Goal: Complete application form

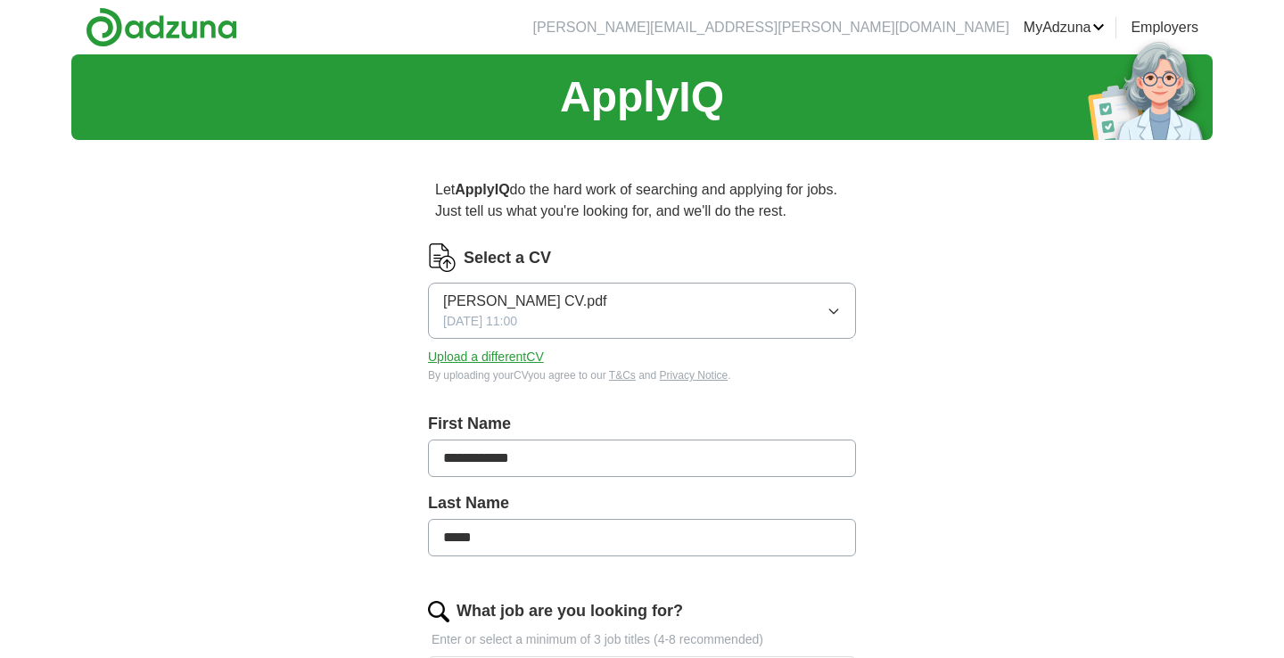
click at [514, 364] on button "Upload a different CV" at bounding box center [486, 357] width 116 height 19
click at [523, 354] on button "Upload a different CV" at bounding box center [486, 357] width 116 height 19
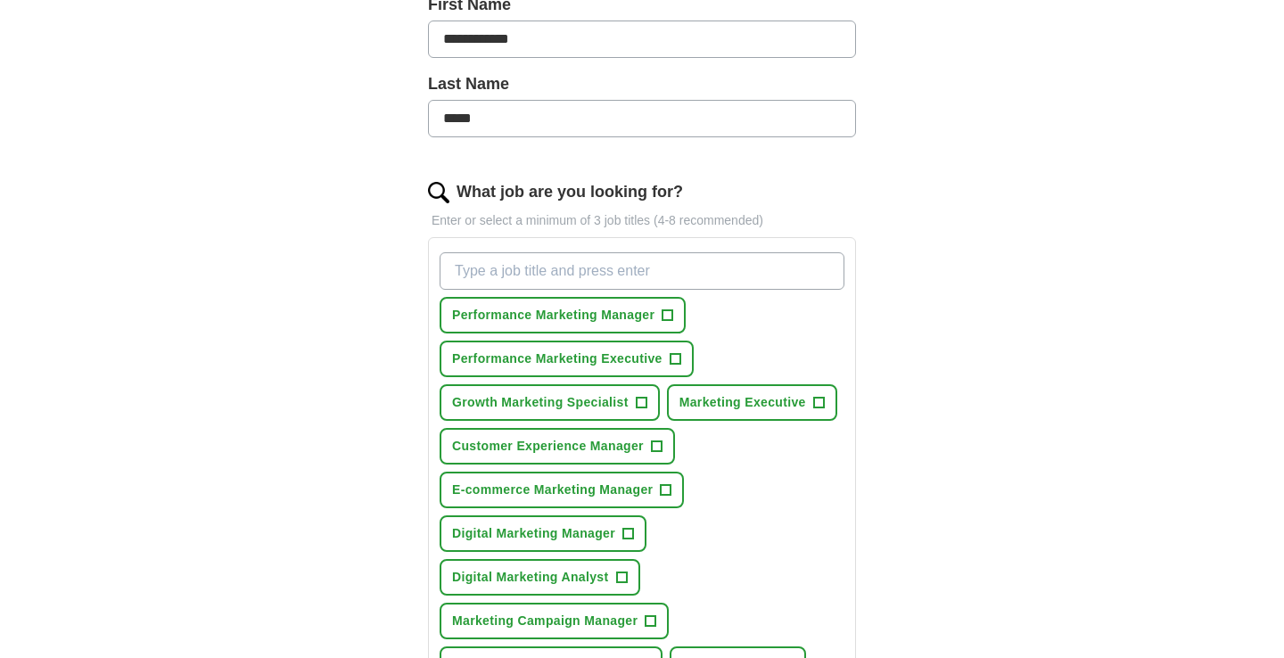
scroll to position [463, 0]
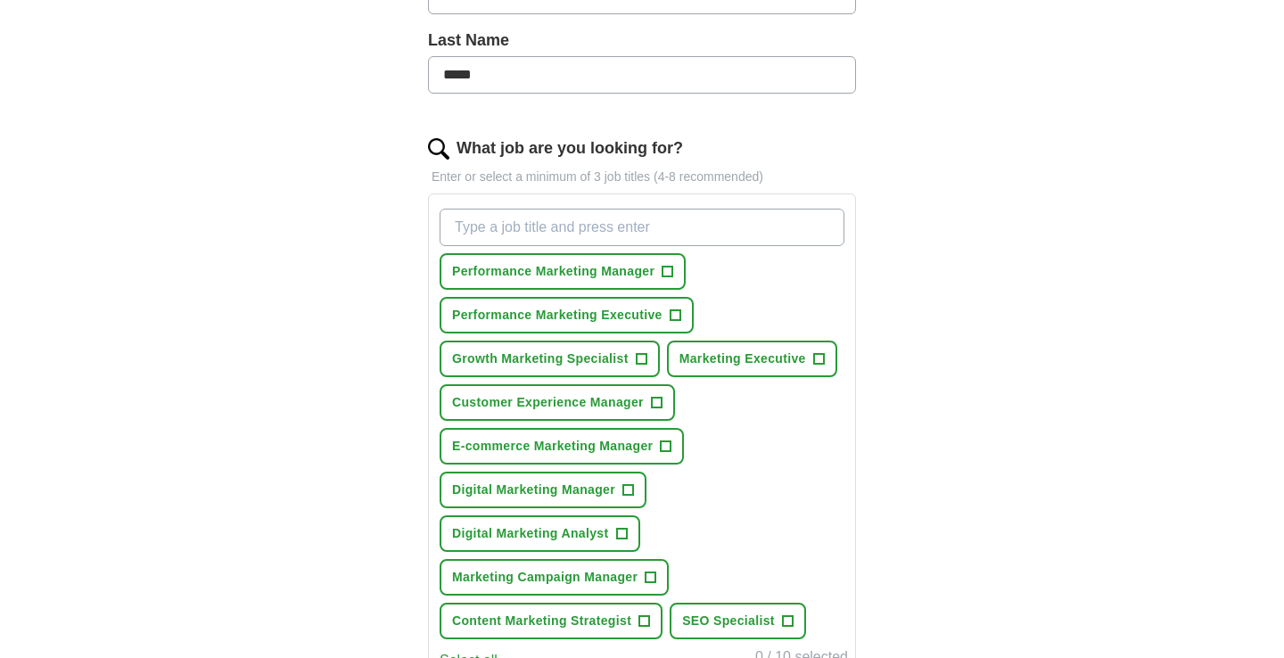
click at [669, 271] on span "+" at bounding box center [667, 272] width 11 height 14
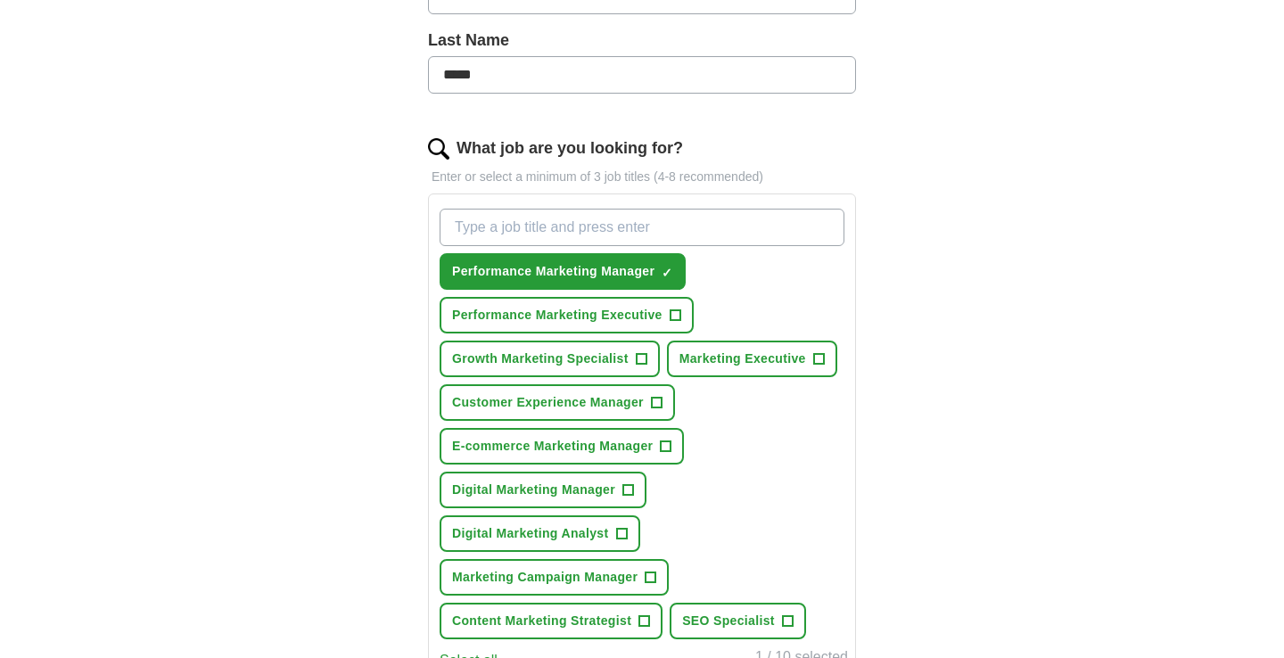
click at [679, 318] on span "+" at bounding box center [674, 315] width 11 height 14
click at [637, 362] on span "+" at bounding box center [641, 359] width 11 height 14
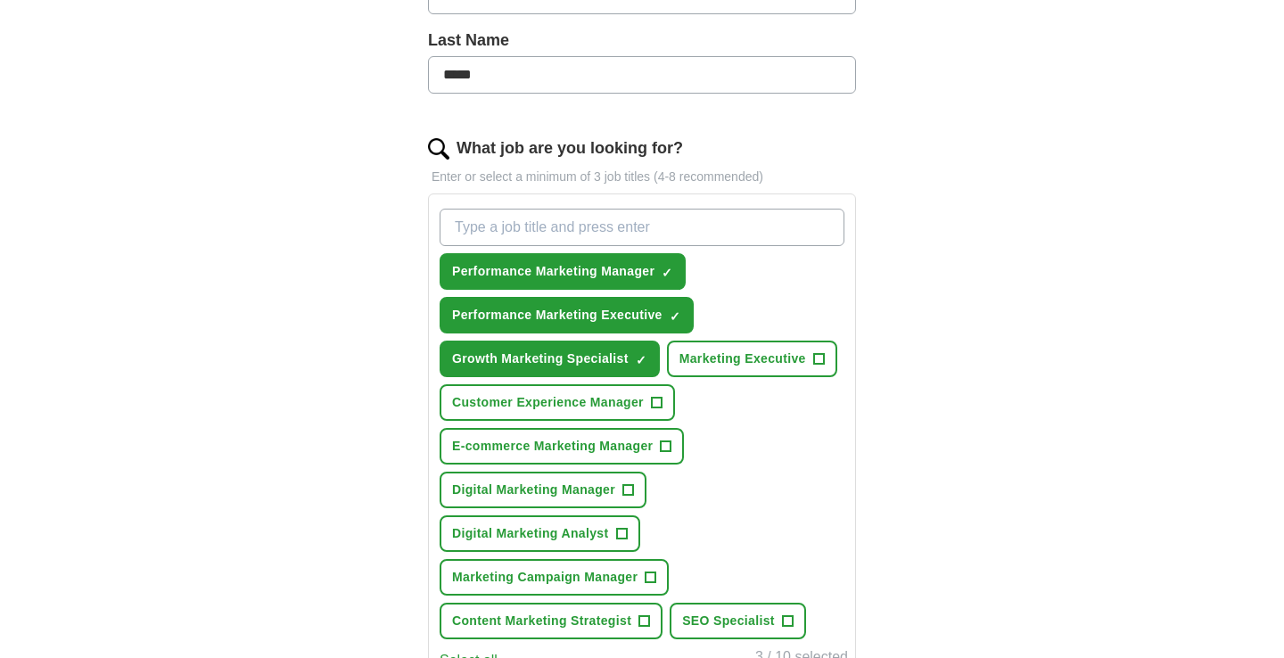
click at [718, 363] on span "Marketing Executive" at bounding box center [742, 358] width 127 height 19
click at [620, 407] on span "Customer Experience Manager" at bounding box center [548, 402] width 192 height 19
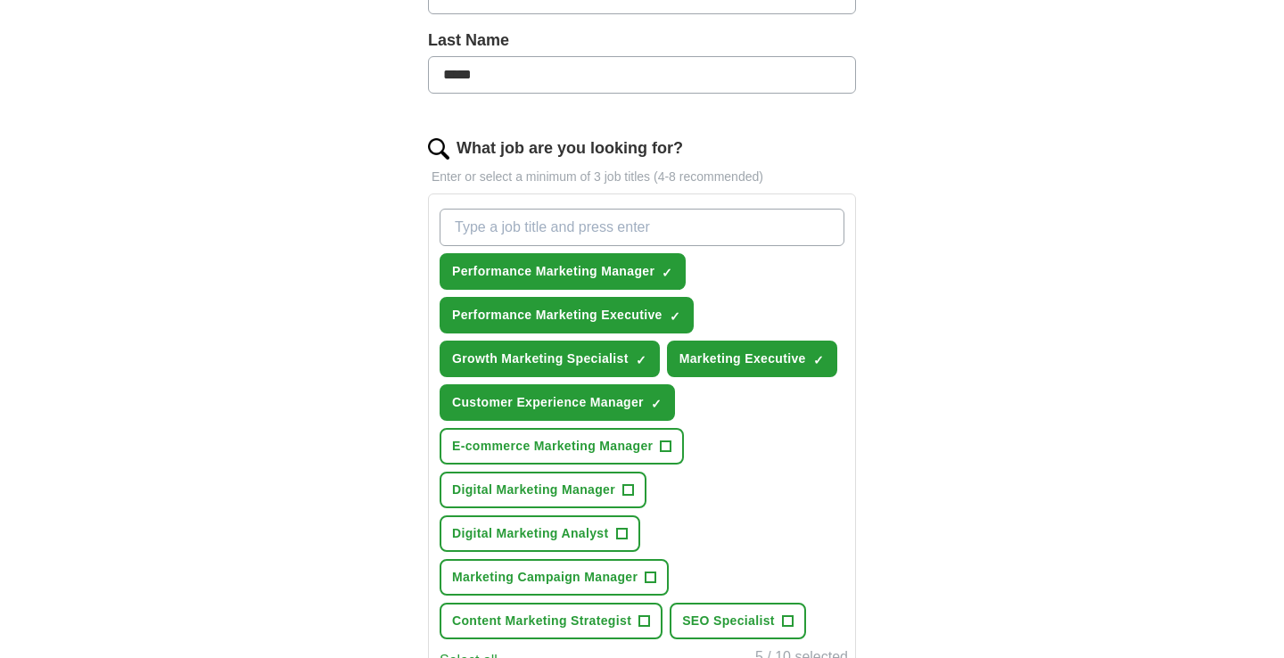
click at [600, 458] on button "E-commerce Marketing Manager +" at bounding box center [561, 446] width 244 height 37
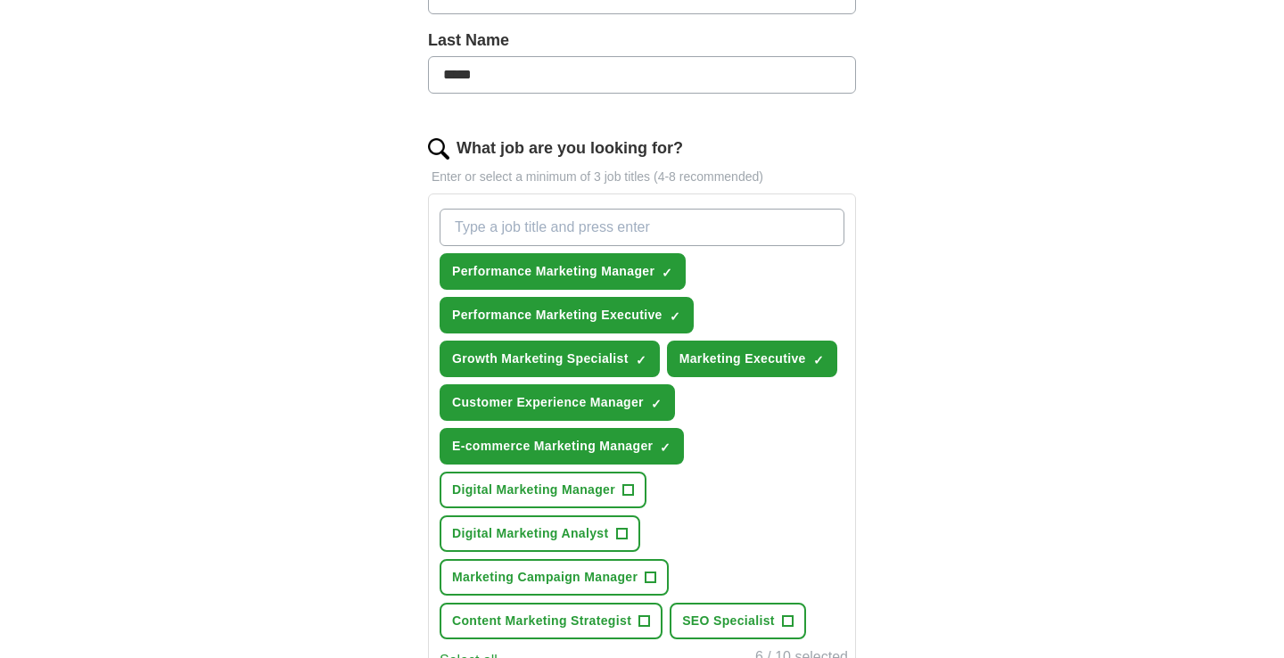
click at [579, 495] on span "Digital Marketing Manager" at bounding box center [533, 489] width 163 height 19
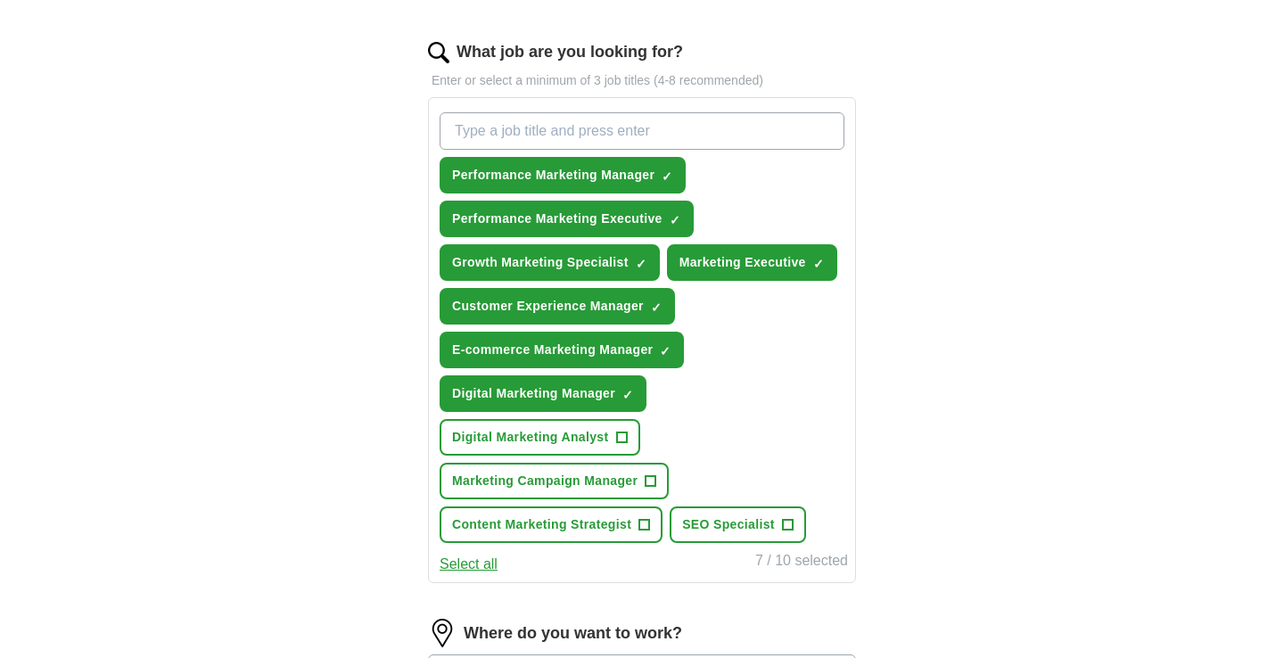
scroll to position [565, 0]
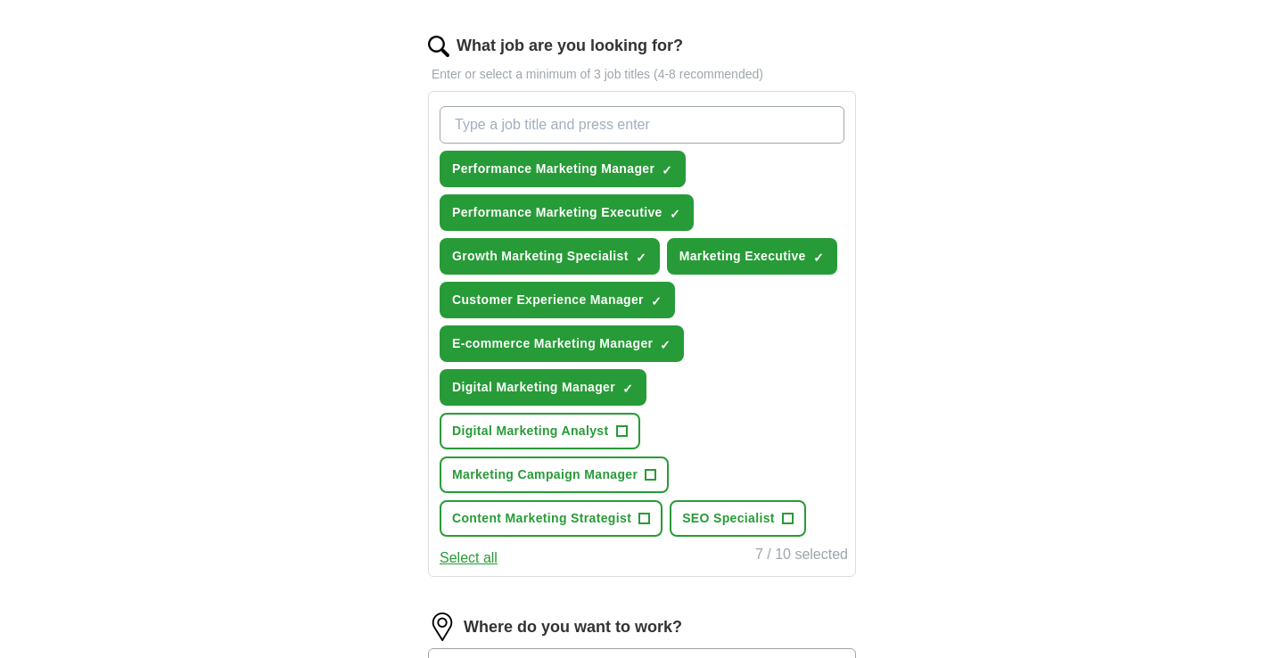
click at [575, 482] on span "Marketing Campaign Manager" at bounding box center [544, 474] width 185 height 19
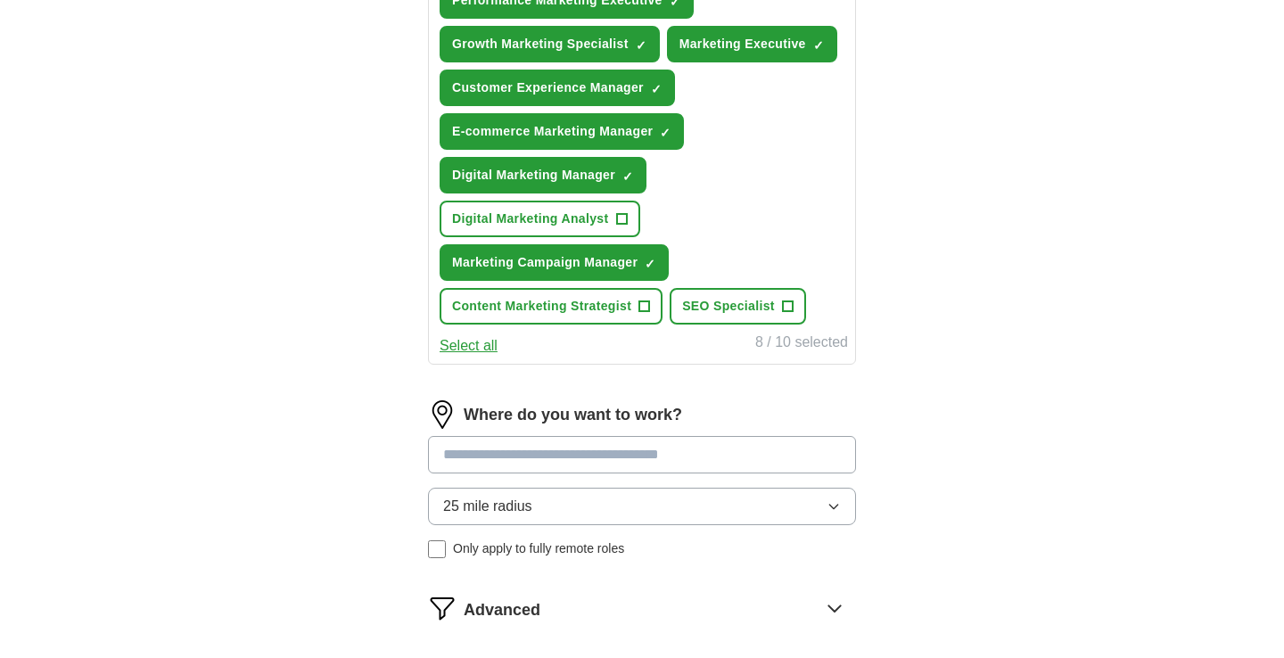
scroll to position [783, 0]
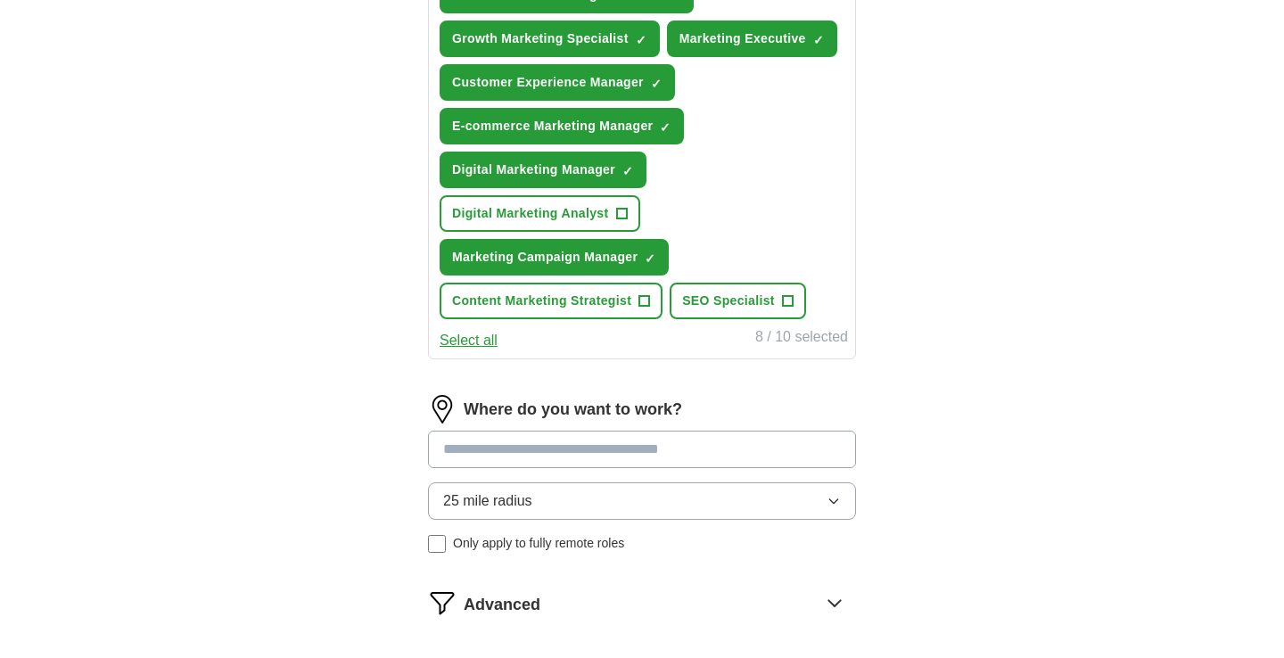
click at [606, 455] on input at bounding box center [642, 449] width 428 height 37
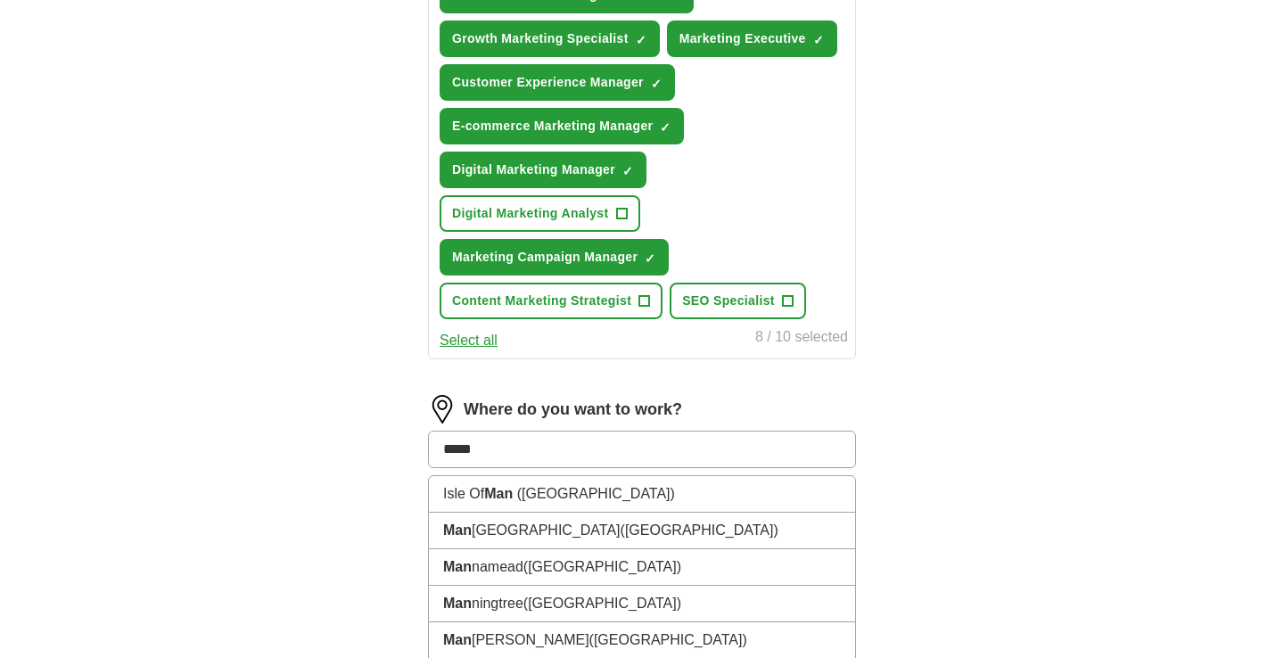
type input "******"
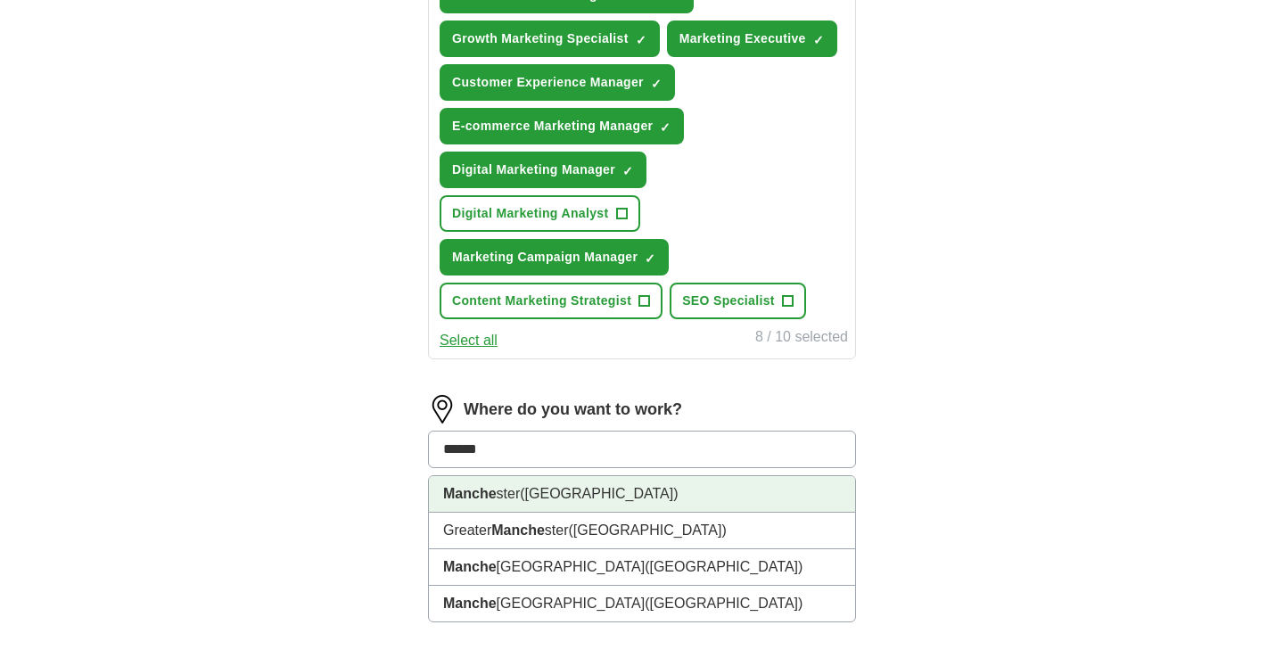
click at [554, 501] on span "([GEOGRAPHIC_DATA])" at bounding box center [599, 493] width 158 height 15
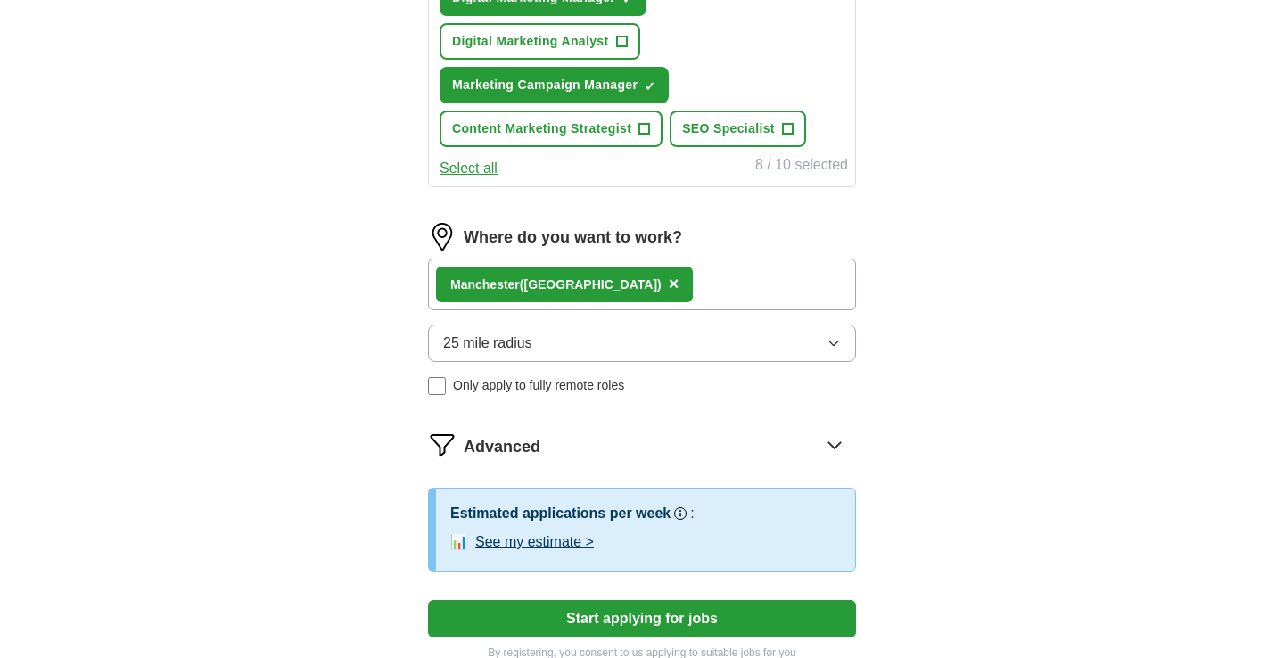
scroll to position [967, 0]
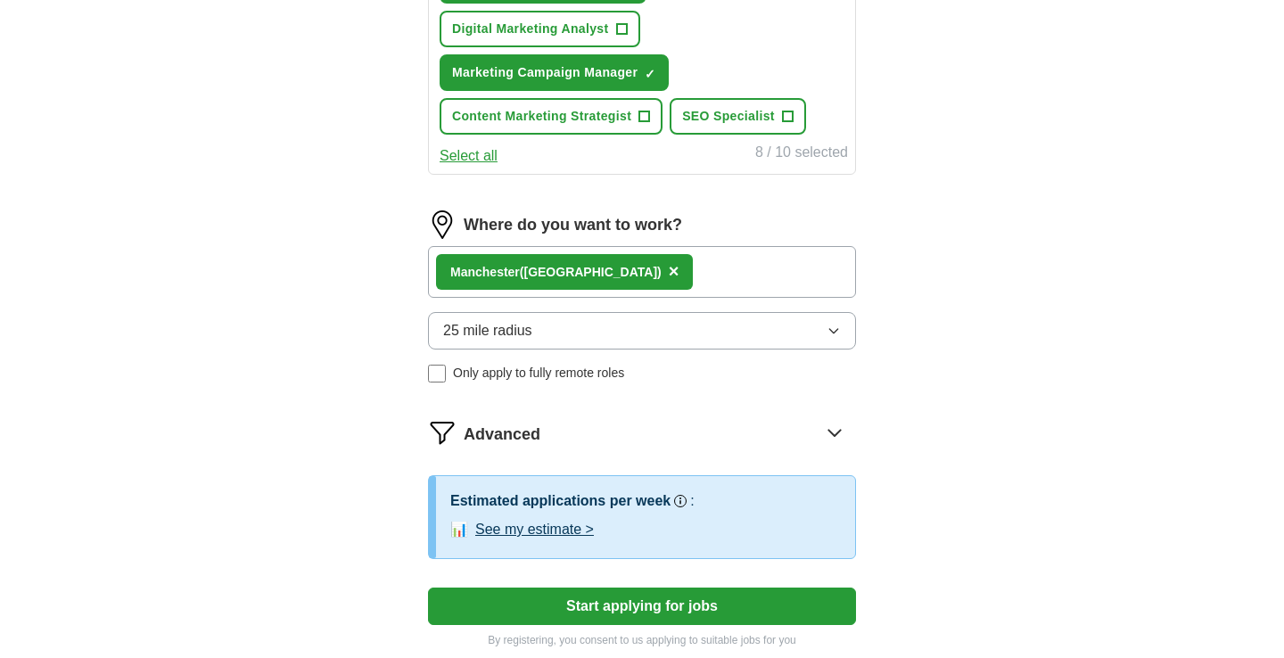
click at [590, 338] on button "25 mile radius" at bounding box center [642, 330] width 428 height 37
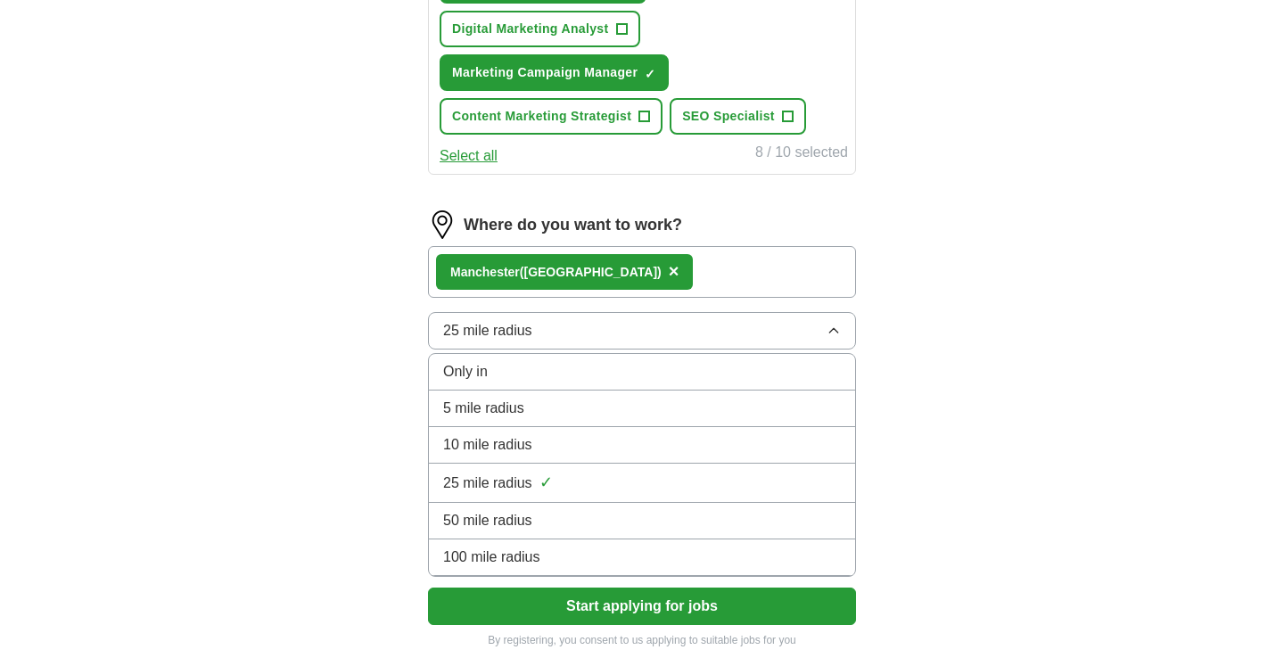
click at [553, 552] on div "100 mile radius" at bounding box center [642, 556] width 398 height 21
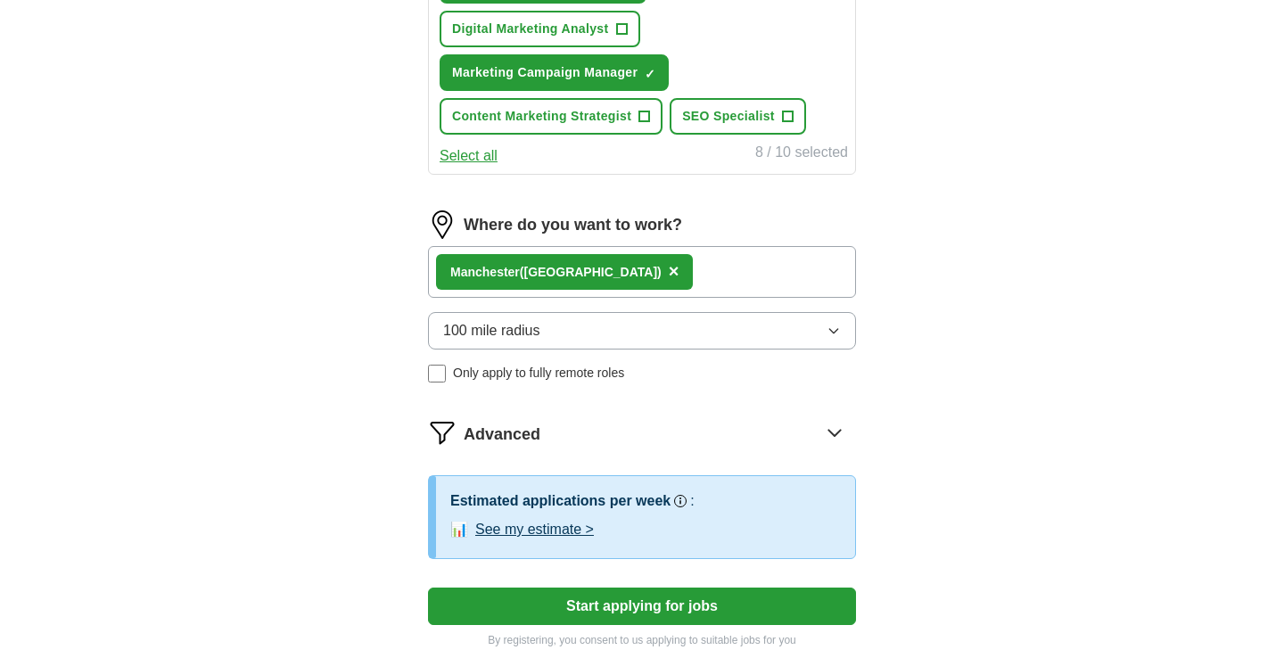
click at [626, 610] on button "Start applying for jobs" at bounding box center [642, 605] width 428 height 37
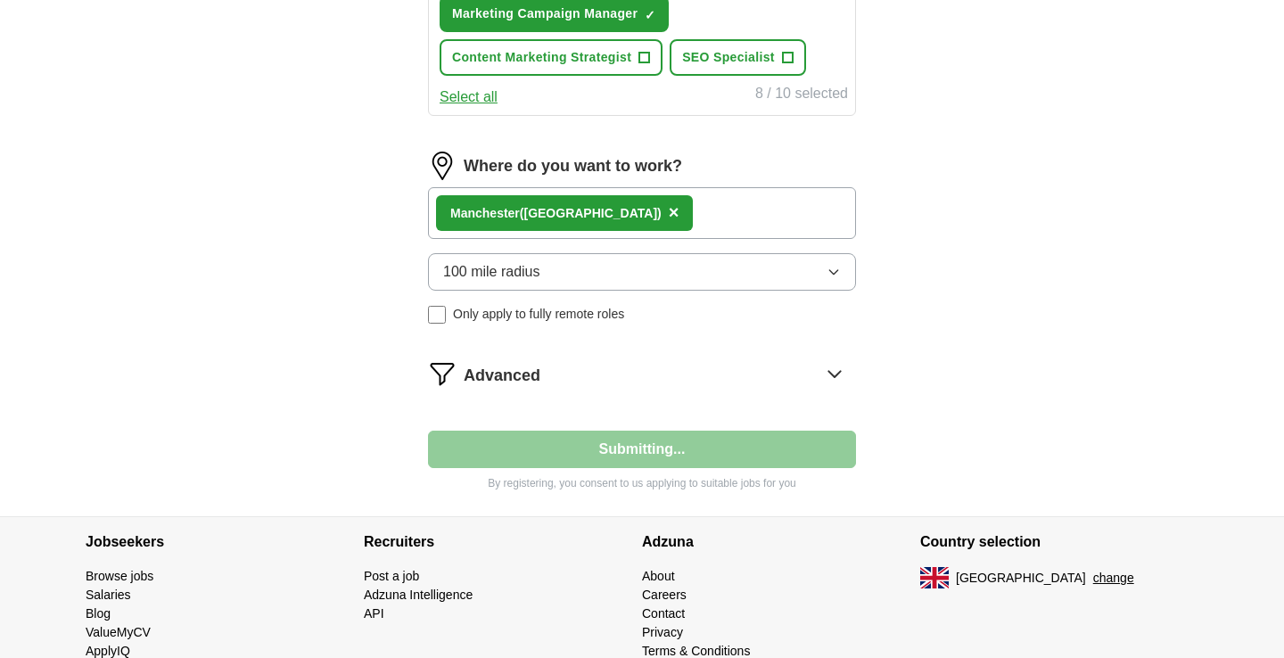
scroll to position [1031, 0]
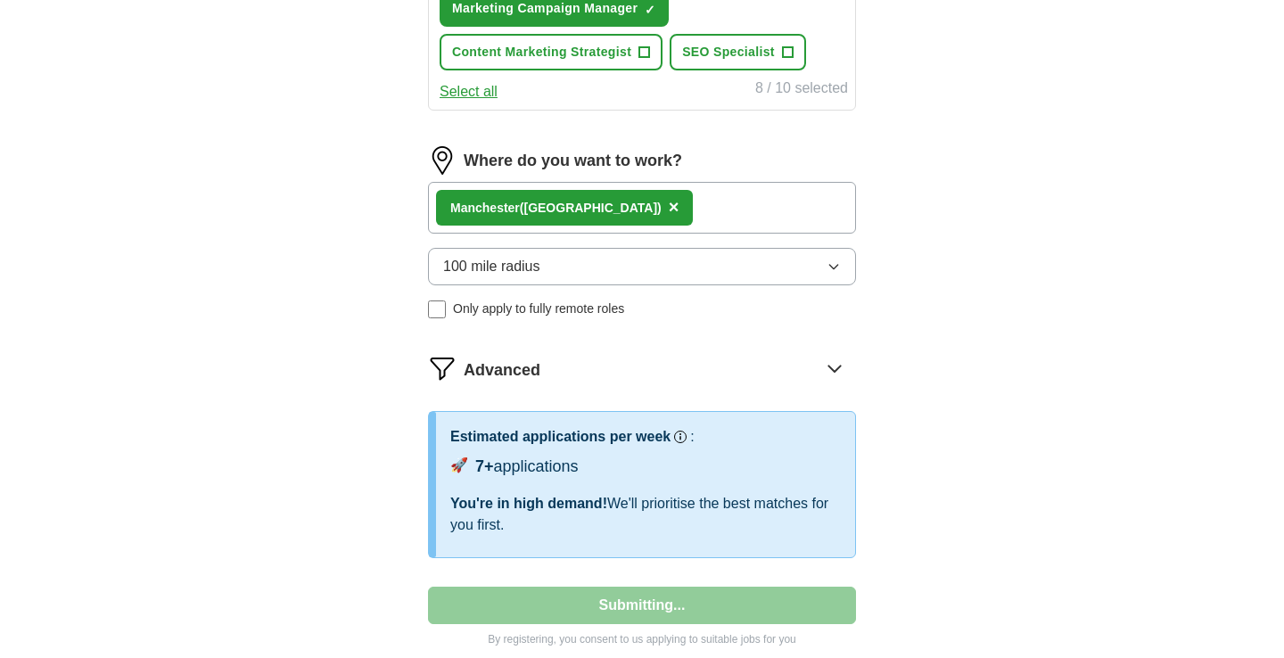
select select "**"
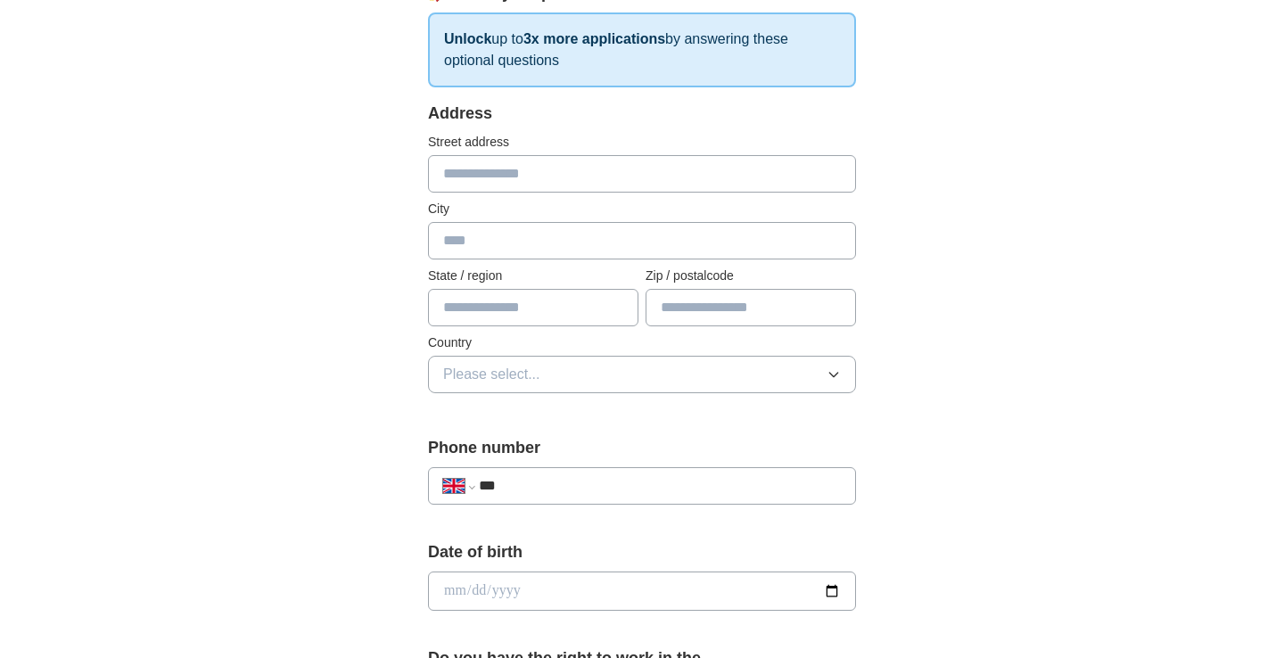
scroll to position [180, 0]
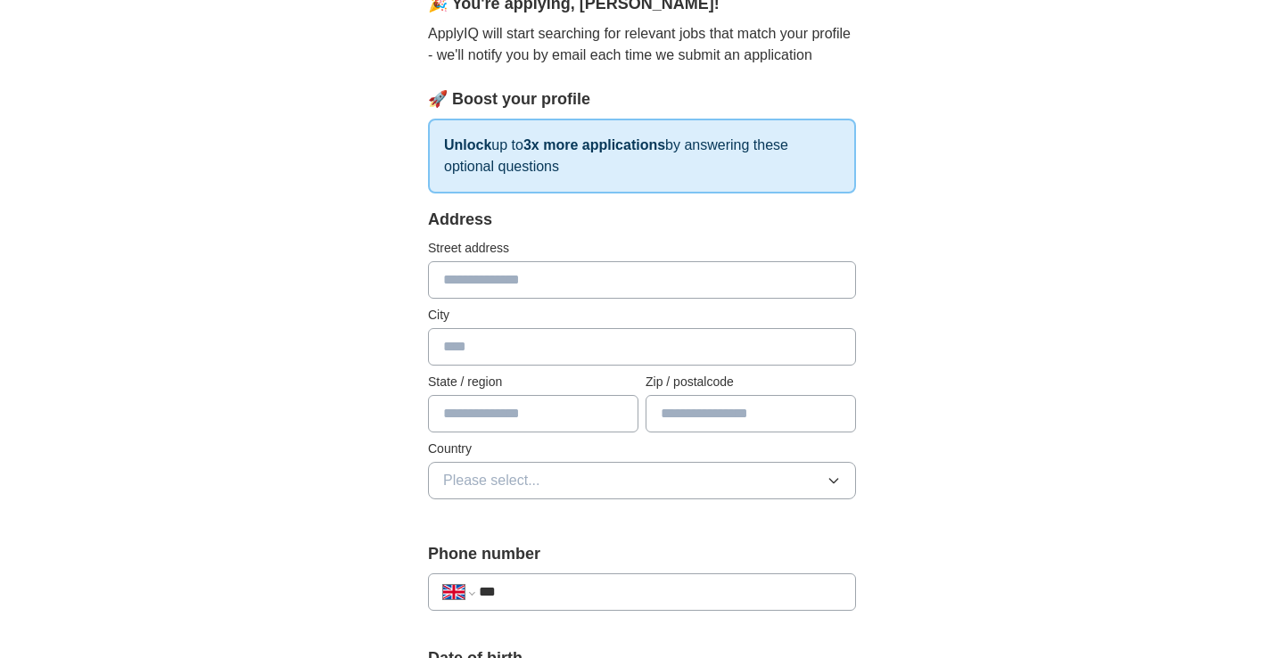
type input "**********"
type input "*******"
type input "******"
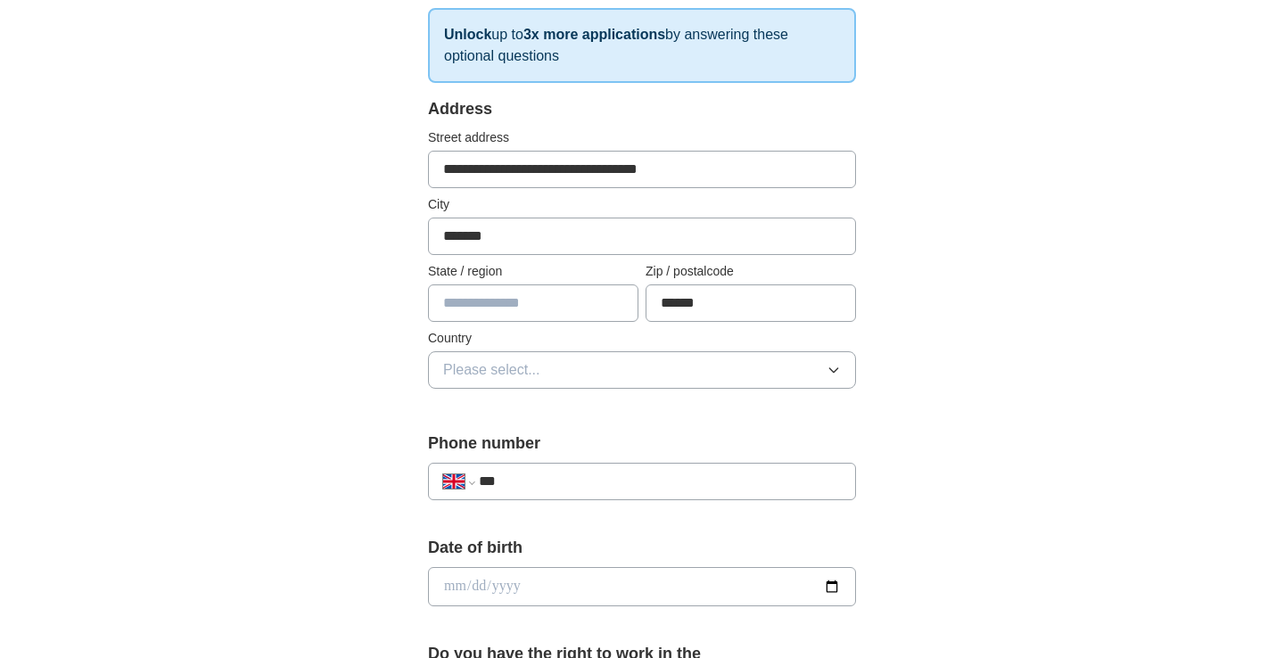
scroll to position [330, 0]
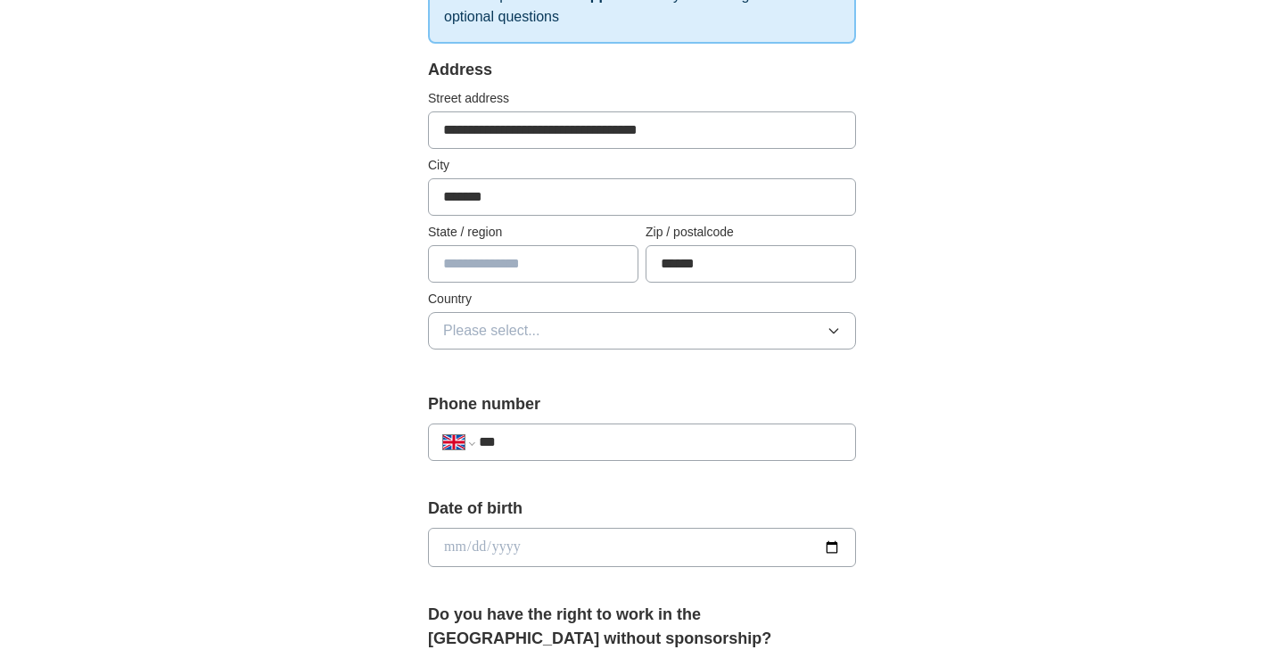
click at [529, 330] on span "Please select..." at bounding box center [491, 330] width 97 height 21
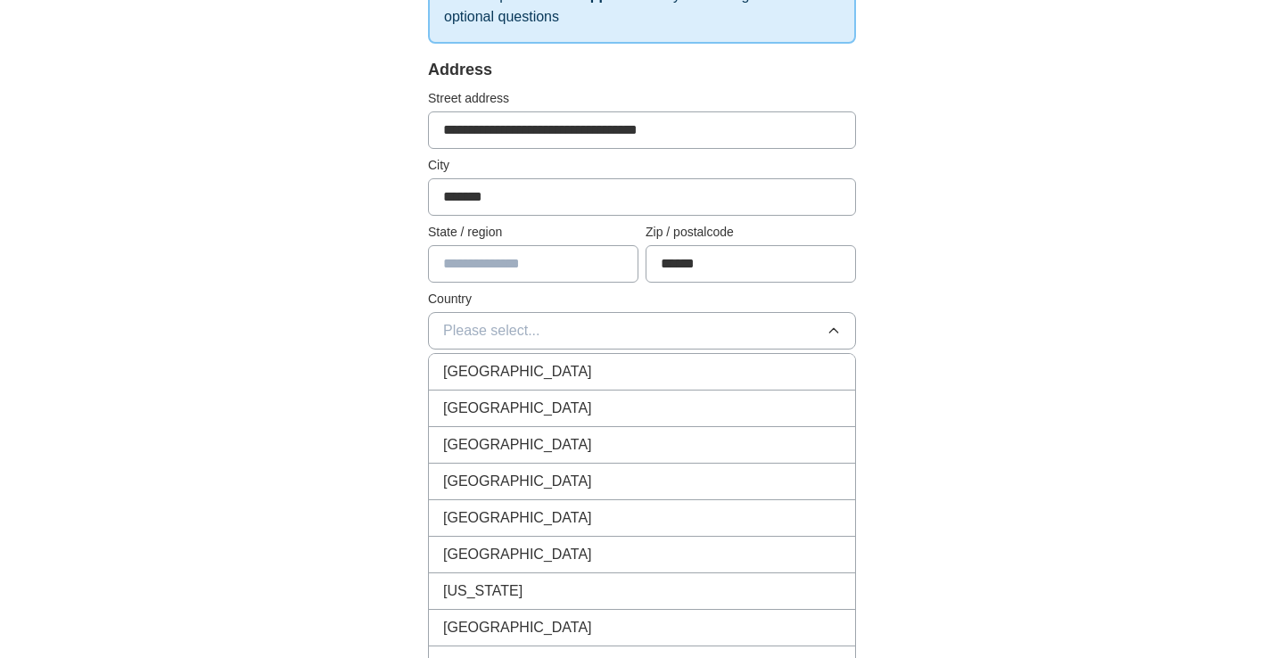
click at [528, 372] on span "[GEOGRAPHIC_DATA]" at bounding box center [517, 371] width 149 height 21
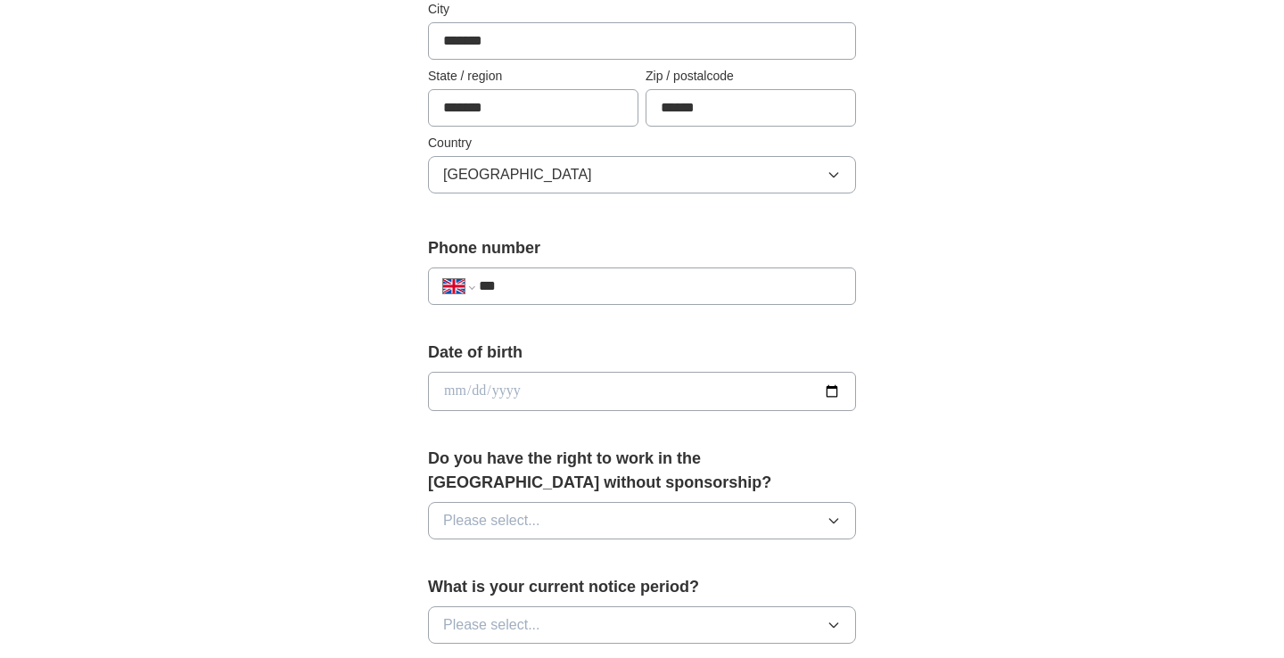
scroll to position [500, 0]
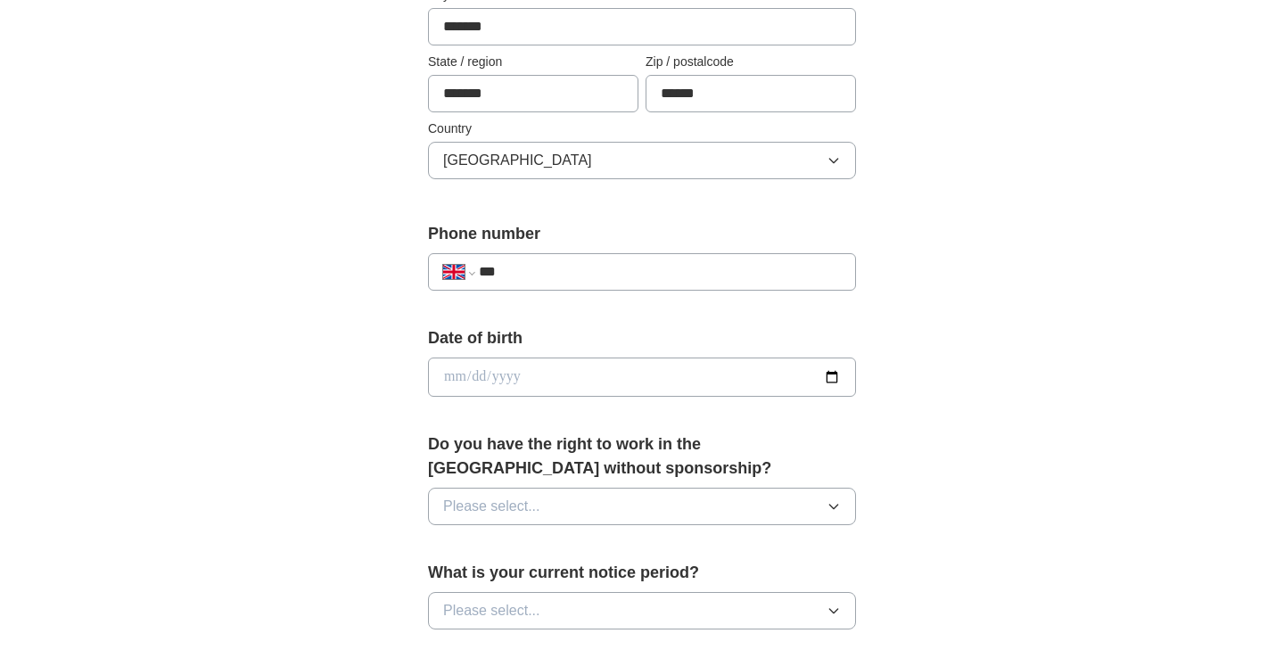
type input "*******"
click at [609, 273] on input "***" at bounding box center [660, 271] width 362 height 21
type input "**********"
click at [441, 379] on input "date" at bounding box center [642, 376] width 428 height 39
type input "**********"
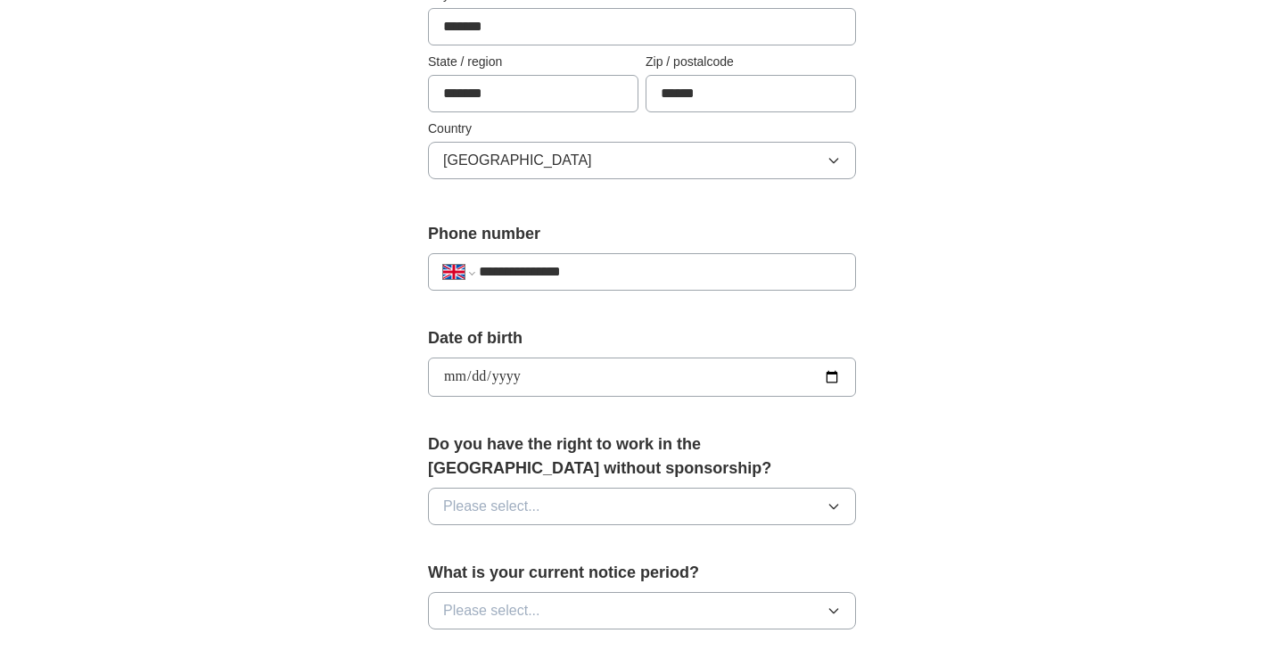
click at [1009, 439] on div "**********" at bounding box center [641, 353] width 1141 height 1599
click at [718, 513] on button "Please select..." at bounding box center [642, 506] width 428 height 37
click at [657, 545] on div "Yes" at bounding box center [642, 547] width 398 height 21
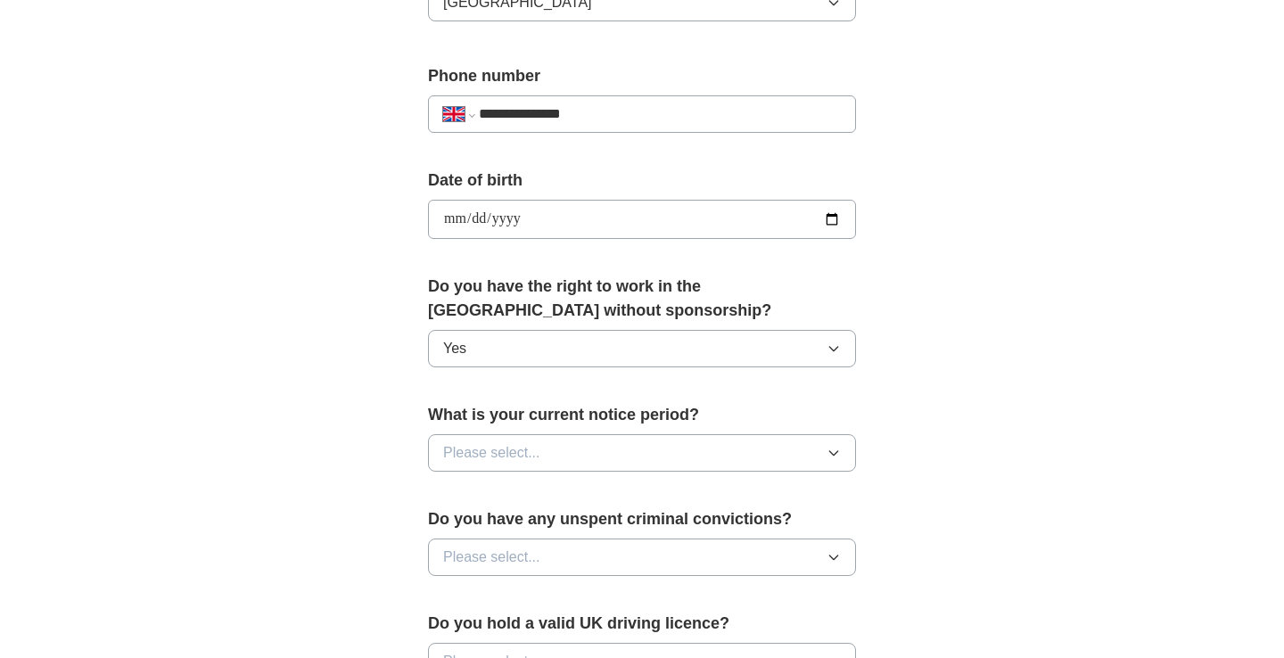
scroll to position [673, 0]
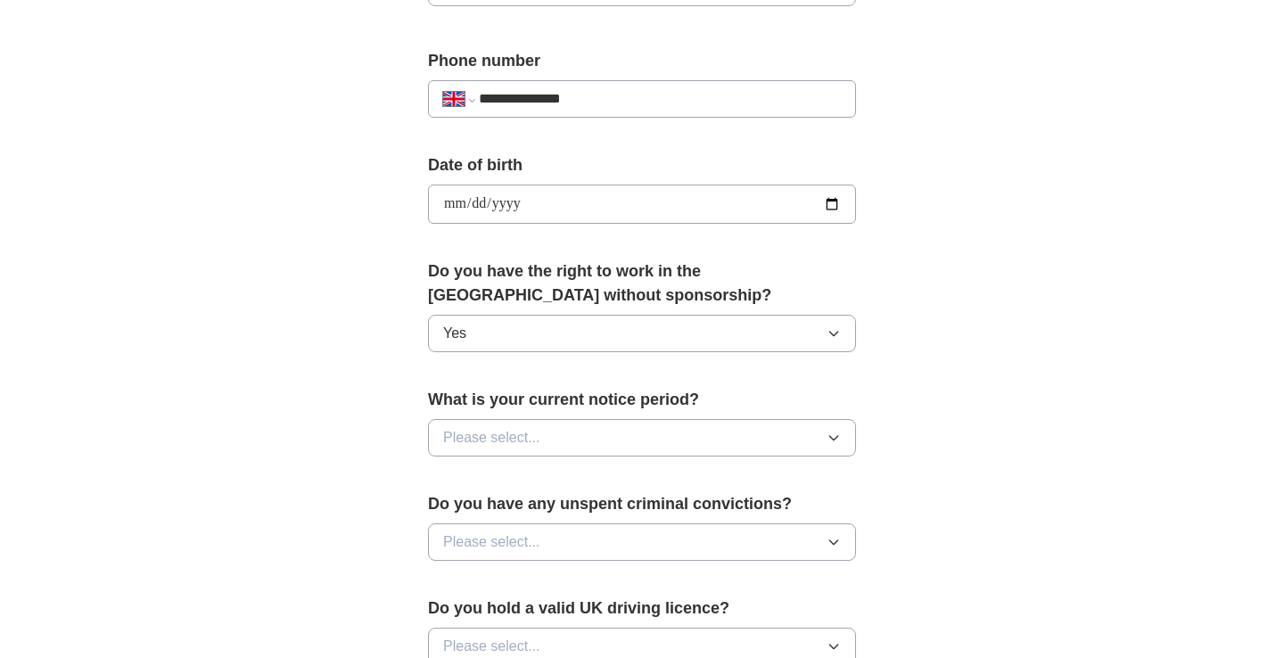
click at [657, 447] on button "Please select..." at bounding box center [642, 437] width 428 height 37
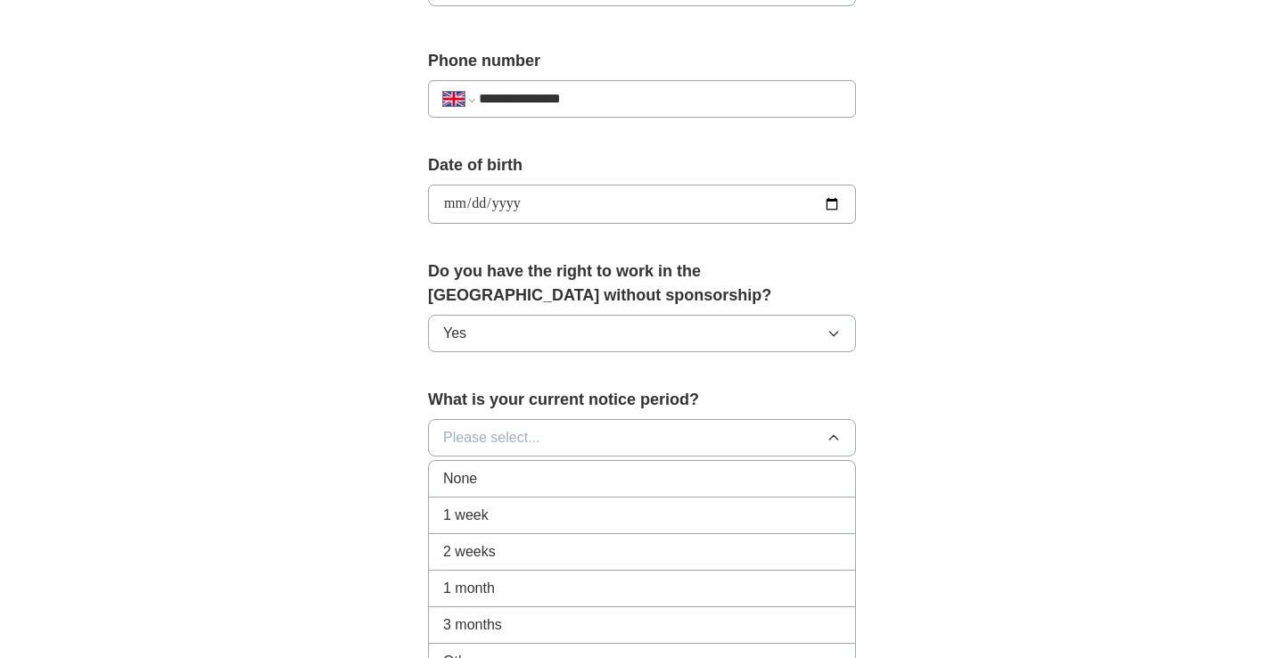
click at [634, 483] on div "None" at bounding box center [642, 478] width 398 height 21
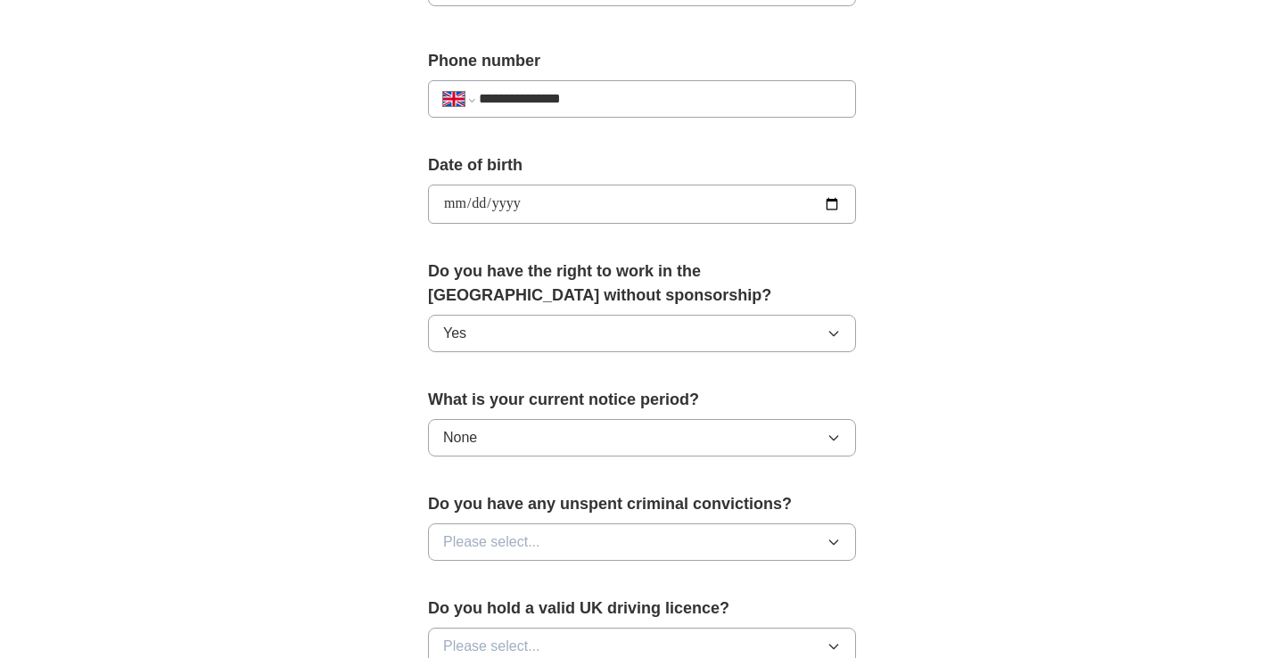
click at [614, 545] on button "Please select..." at bounding box center [642, 541] width 428 height 37
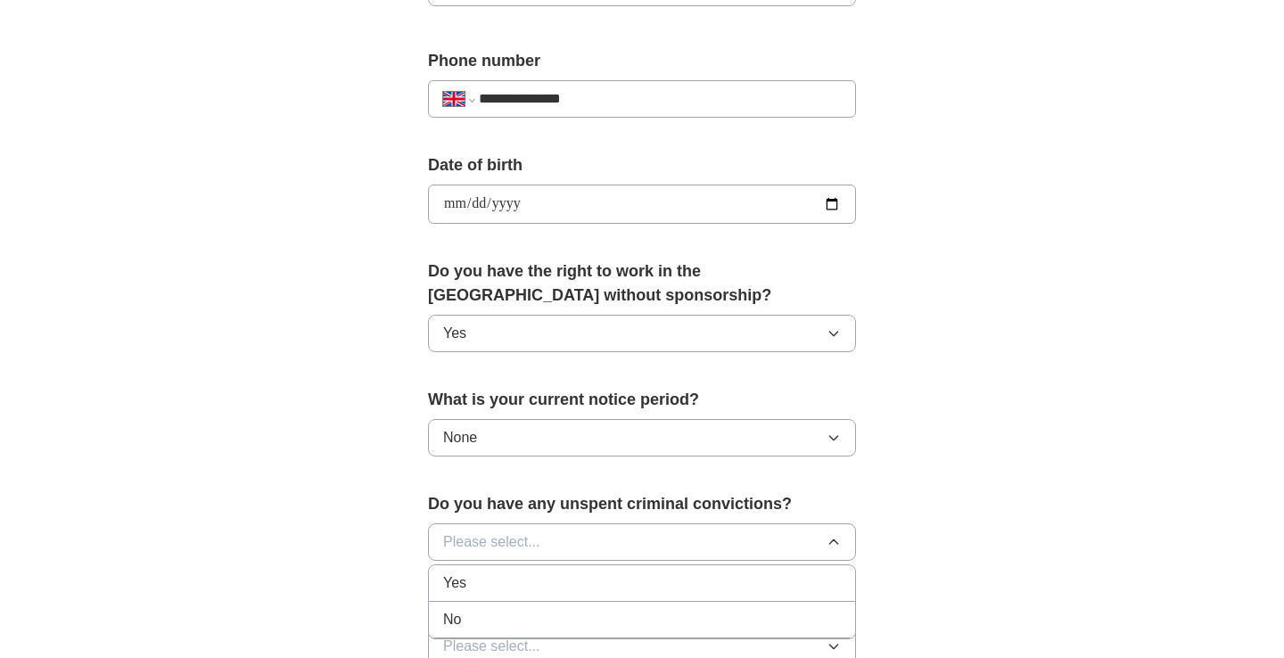
click at [580, 615] on div "No" at bounding box center [642, 619] width 398 height 21
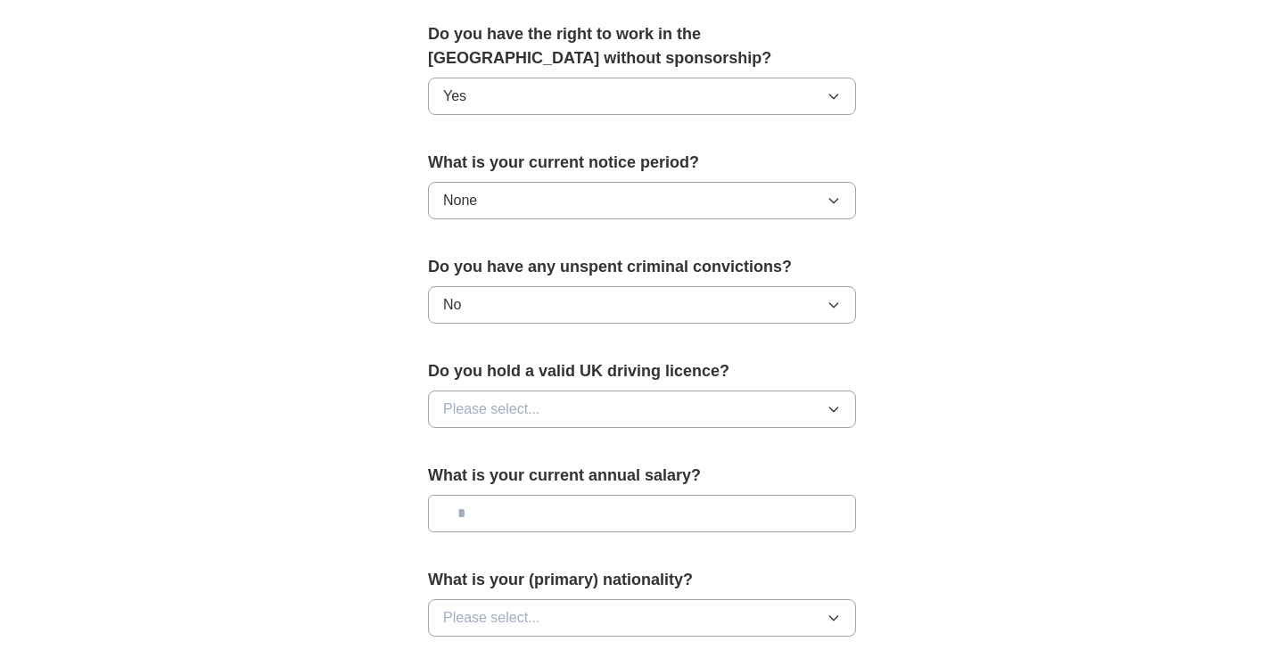
scroll to position [915, 0]
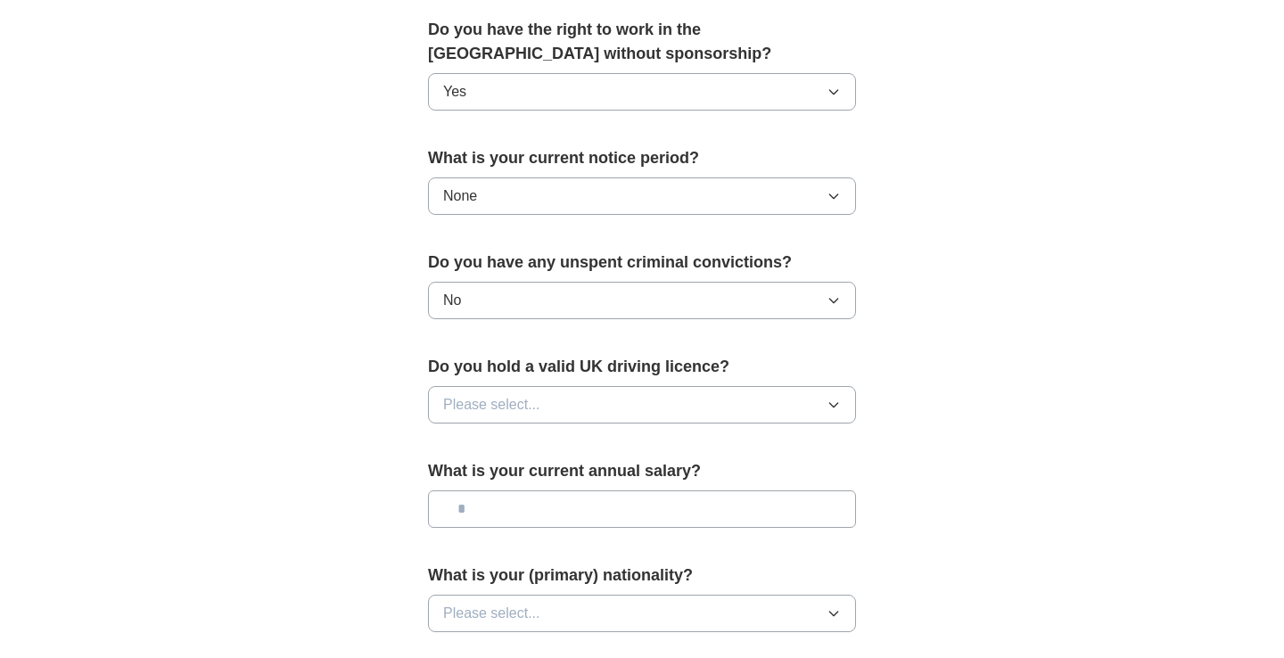
click at [645, 423] on button "Please select..." at bounding box center [642, 404] width 428 height 37
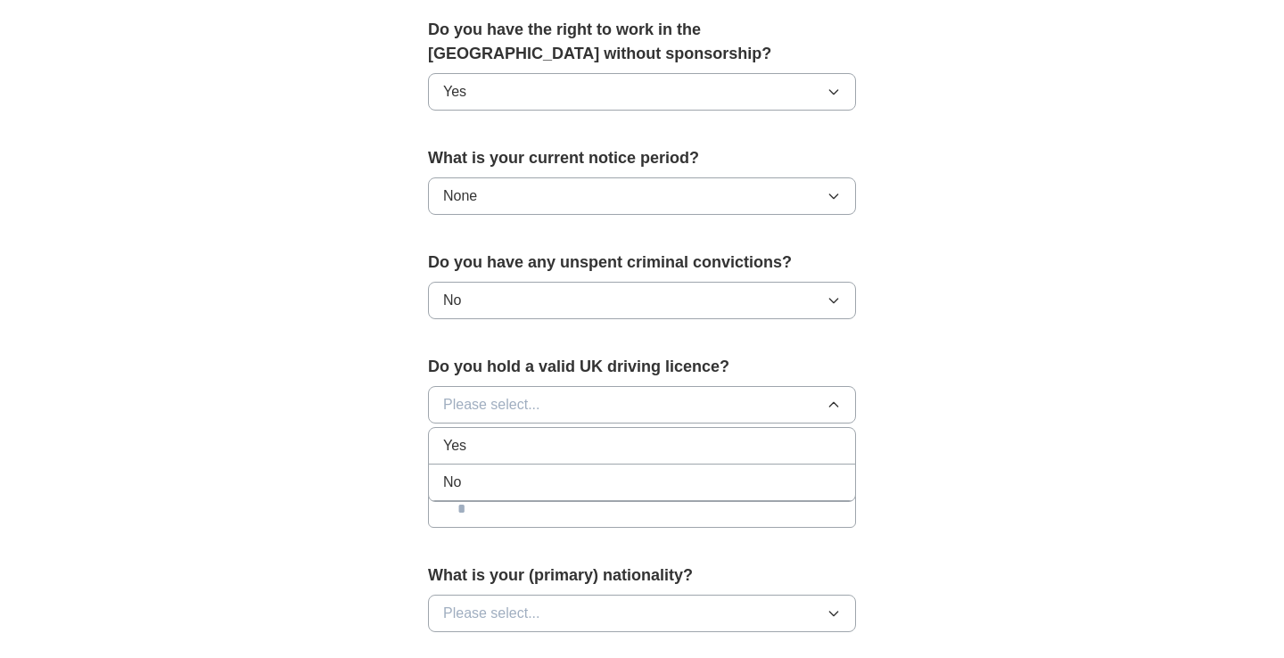
click at [566, 478] on div "No" at bounding box center [642, 482] width 398 height 21
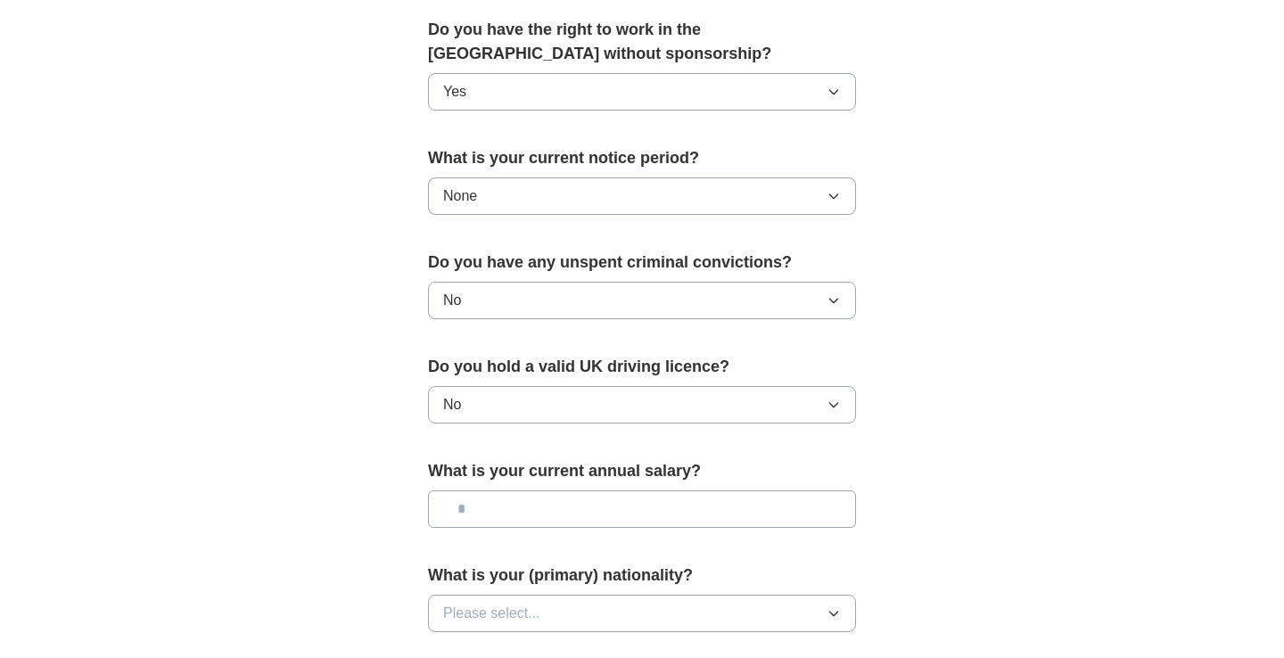
click at [539, 521] on input "text" at bounding box center [642, 508] width 428 height 37
type input "*******"
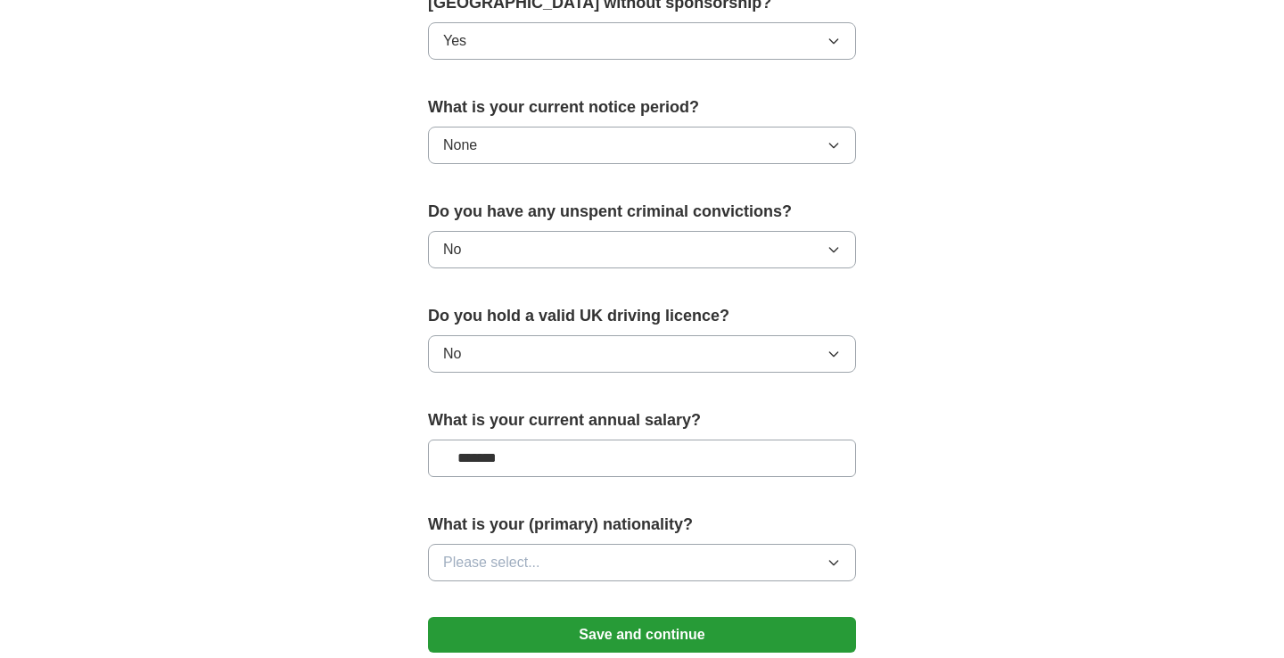
scroll to position [991, 0]
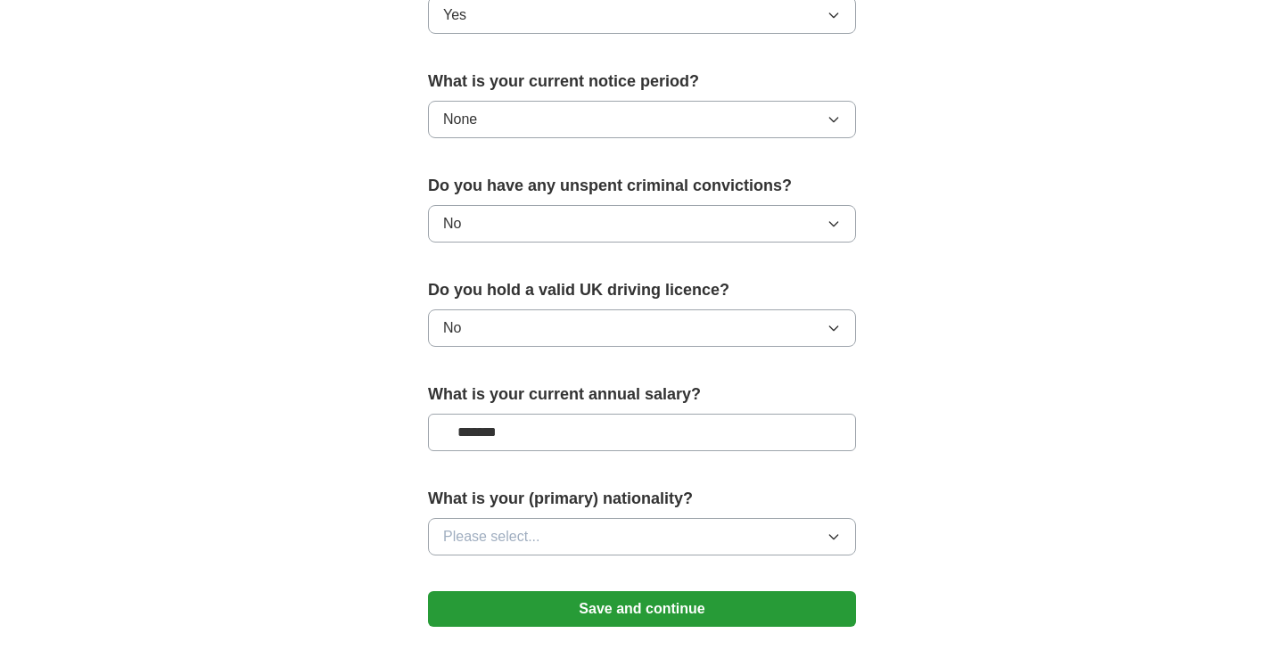
click at [569, 536] on button "Please select..." at bounding box center [642, 536] width 428 height 37
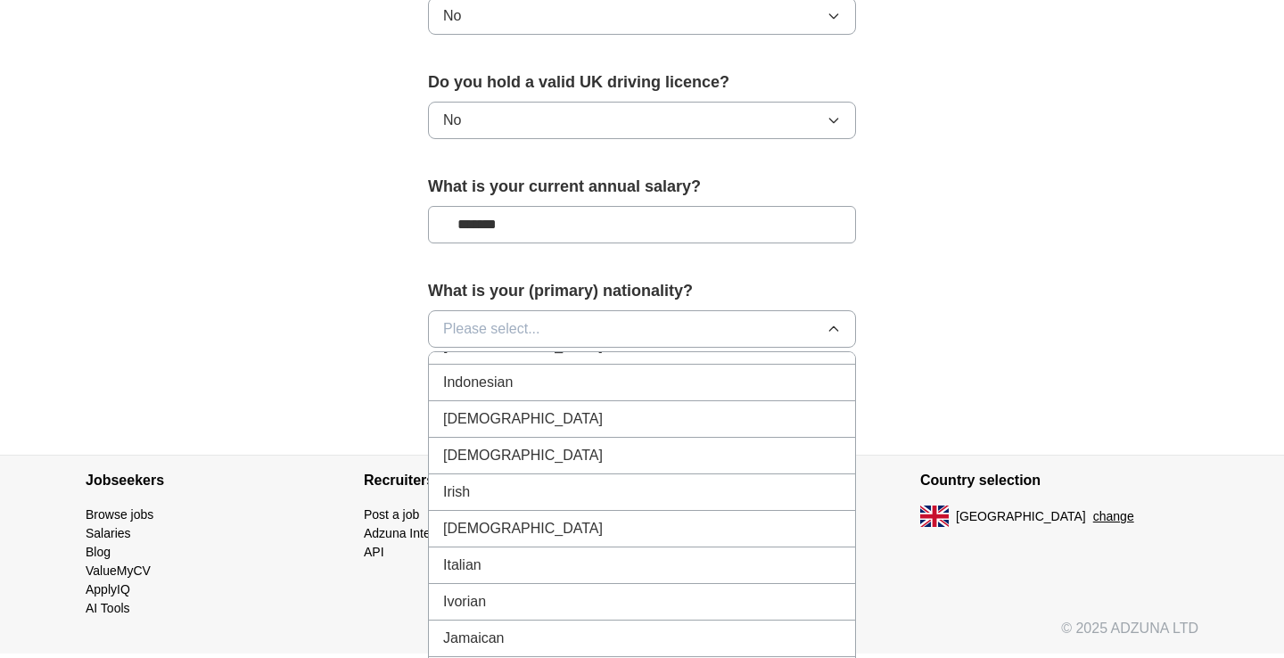
scroll to position [2892, 0]
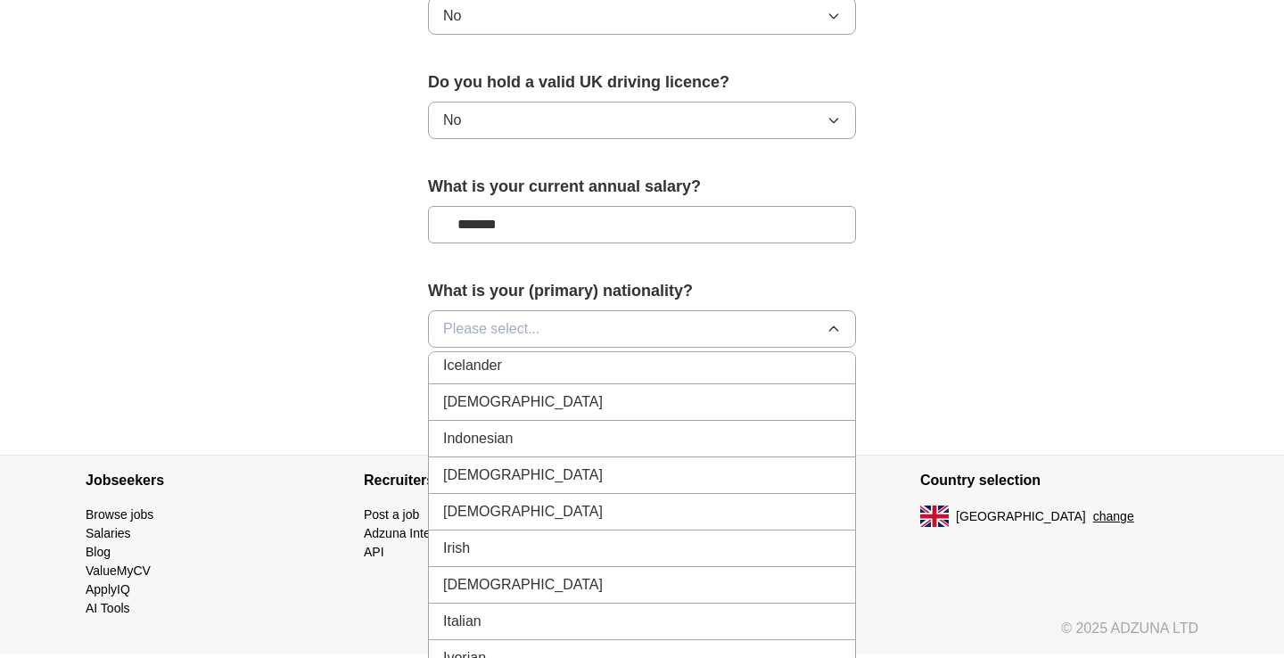
click at [595, 406] on div "[DEMOGRAPHIC_DATA]" at bounding box center [642, 401] width 398 height 21
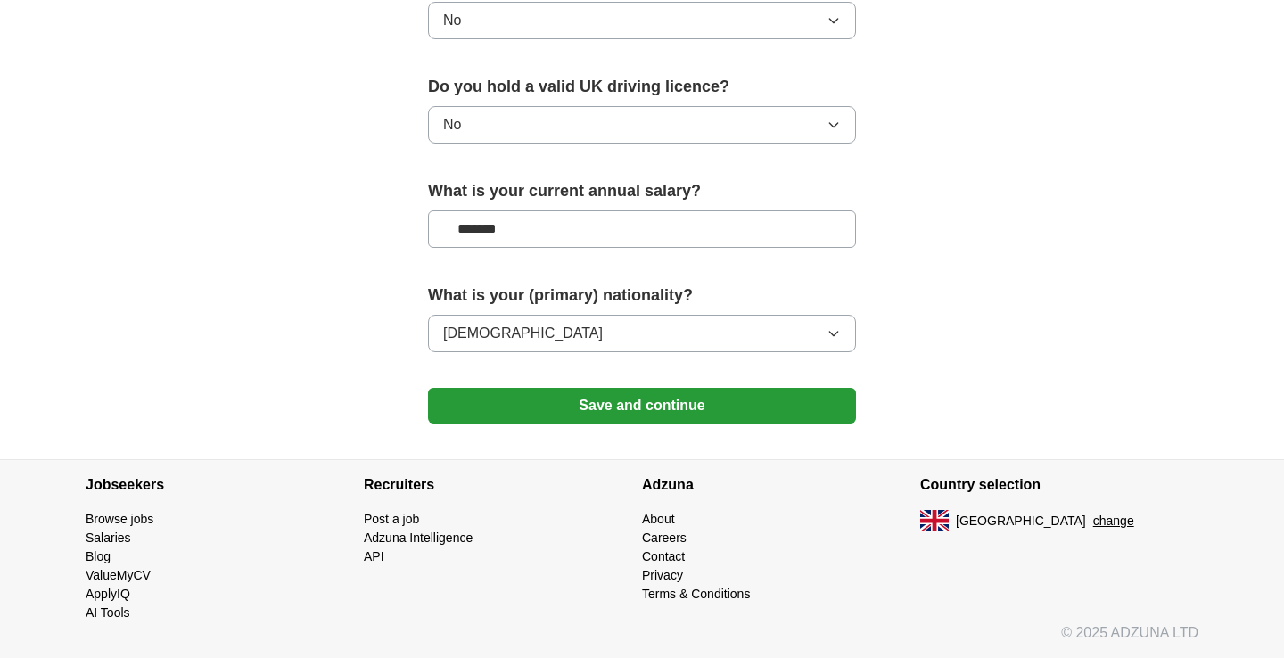
click at [603, 412] on button "Save and continue" at bounding box center [642, 406] width 428 height 36
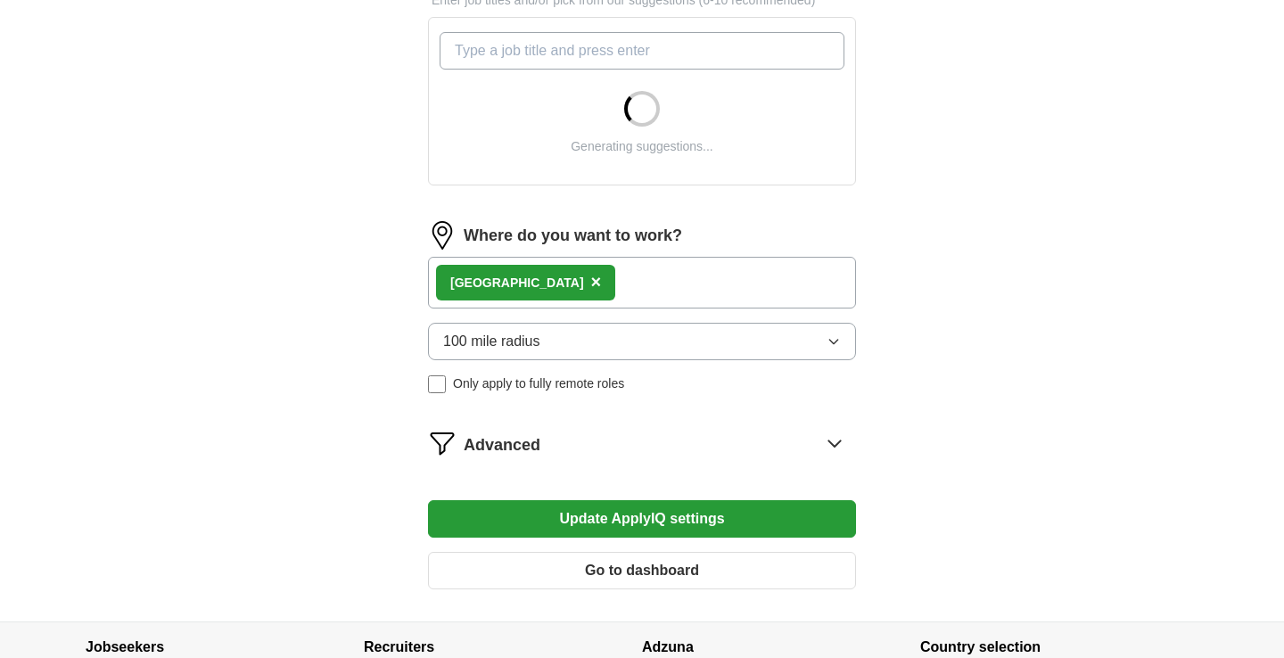
scroll to position [654, 0]
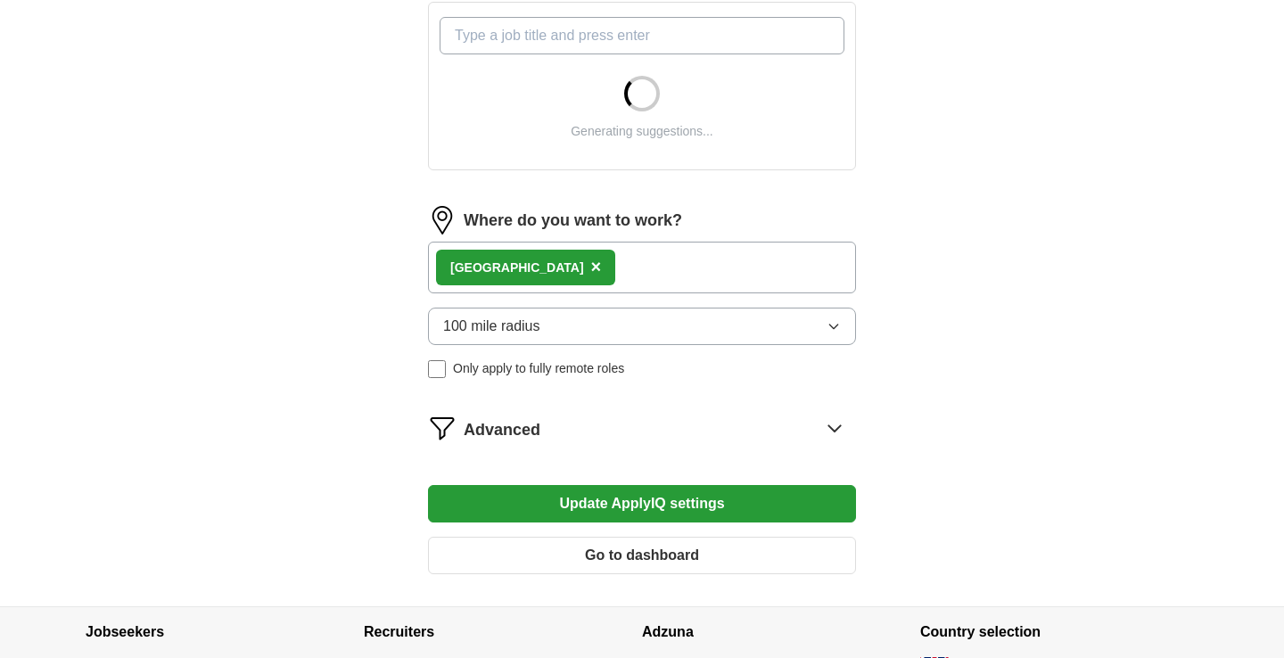
click at [636, 250] on div "Manchester ×" at bounding box center [642, 268] width 428 height 52
click at [618, 267] on div "Manchester ×" at bounding box center [642, 268] width 428 height 52
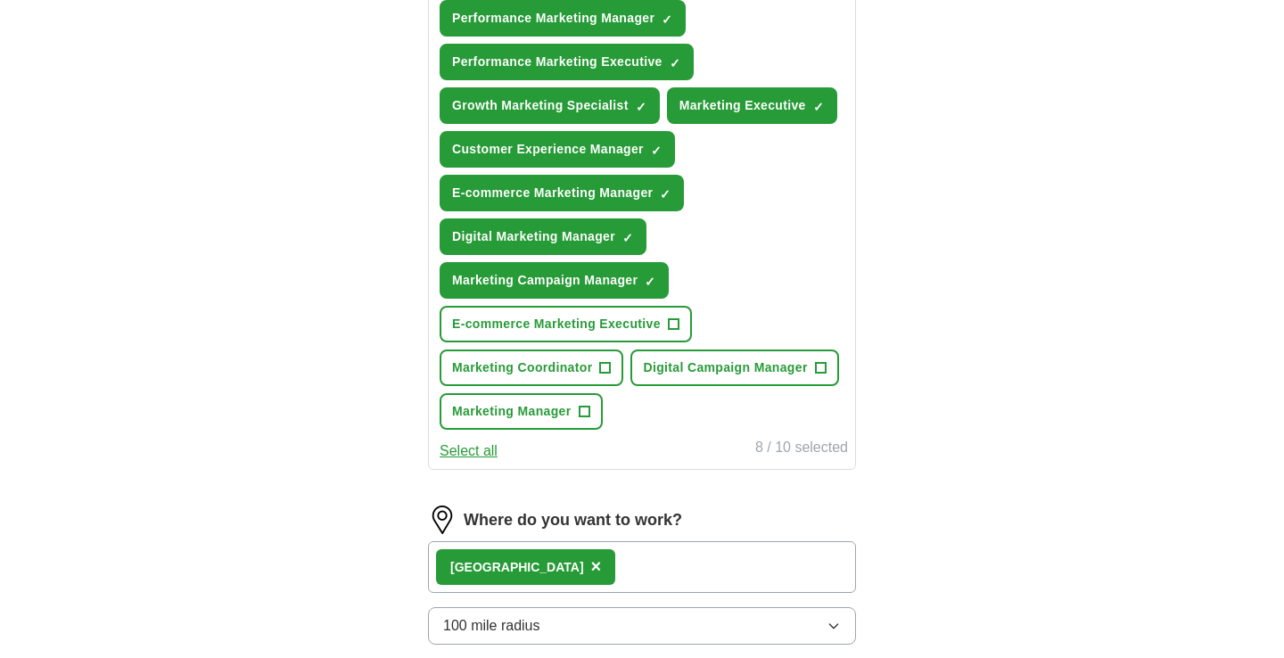
scroll to position [751, 0]
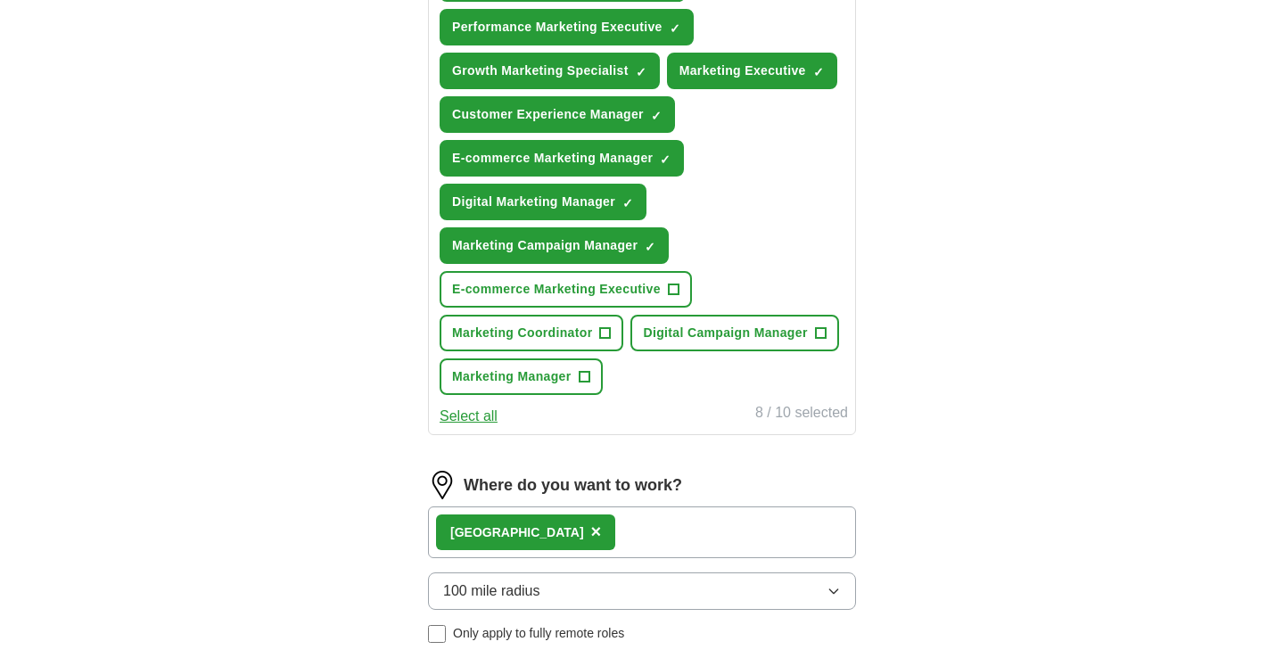
click at [669, 286] on span "+" at bounding box center [674, 289] width 12 height 12
click at [603, 530] on div "Manchester ×" at bounding box center [642, 532] width 428 height 52
click at [562, 546] on div "Manchester ×" at bounding box center [642, 532] width 428 height 52
click at [570, 532] on div "Manchester ×" at bounding box center [642, 532] width 428 height 52
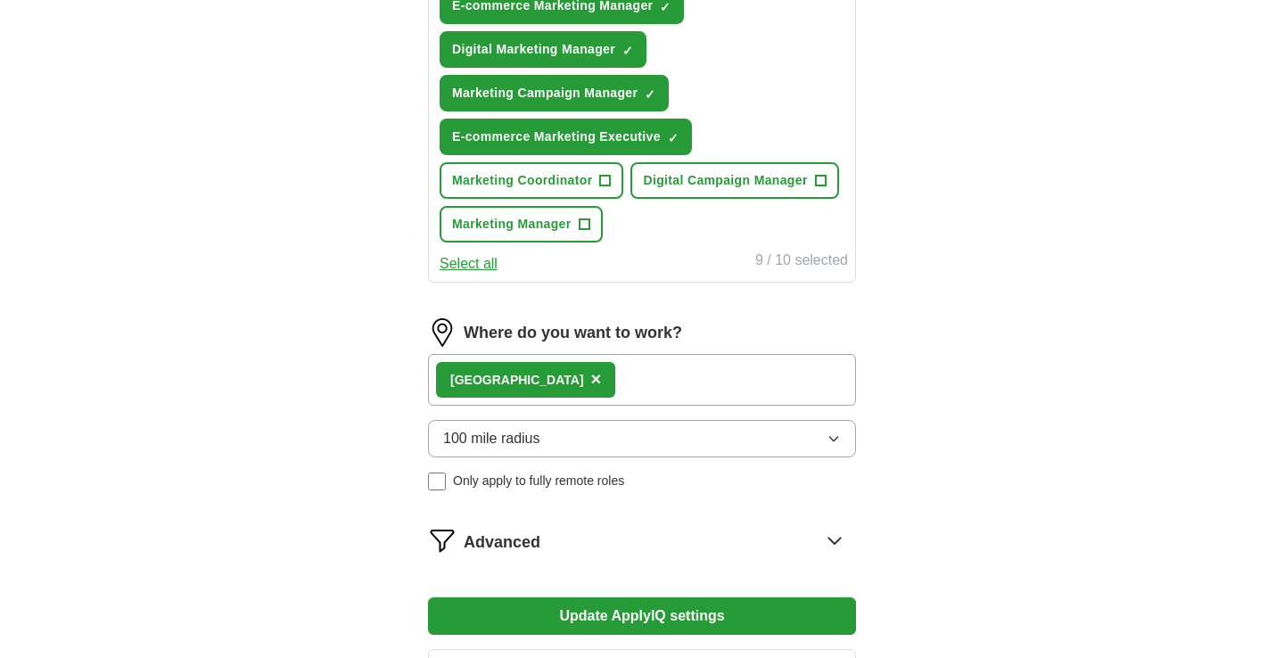
scroll to position [996, 0]
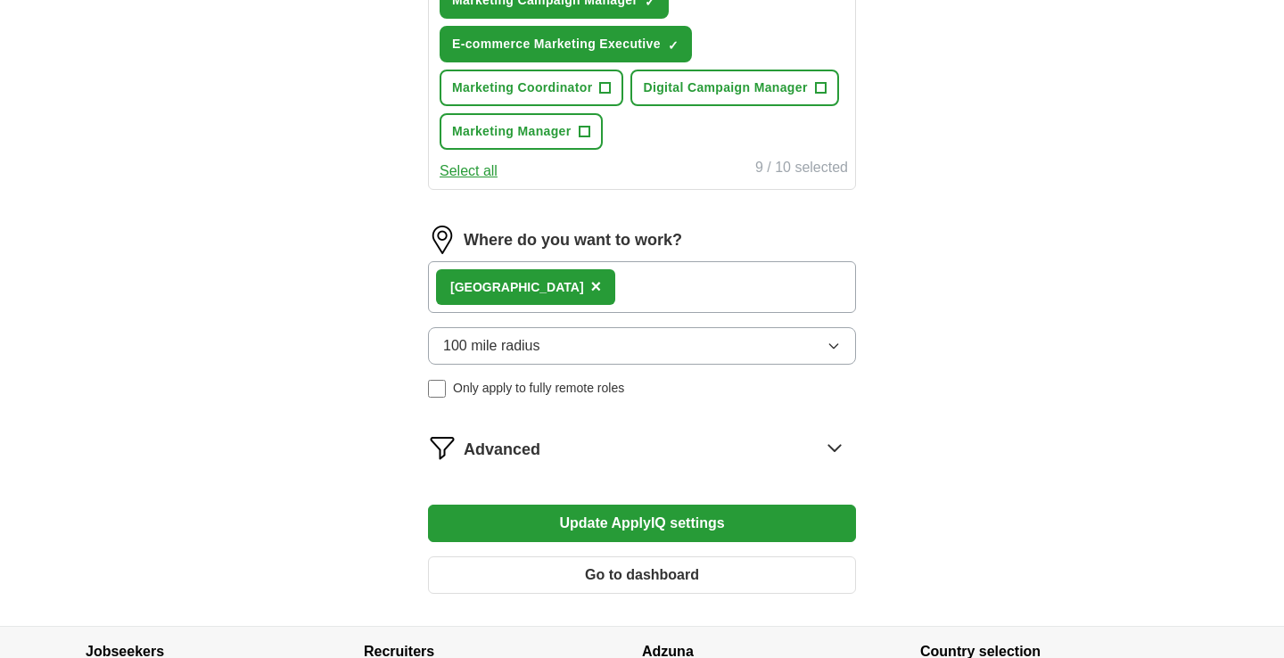
click at [573, 281] on div "Manchester ×" at bounding box center [642, 287] width 428 height 52
click at [551, 354] on button "100 mile radius" at bounding box center [642, 345] width 428 height 37
click at [591, 279] on div "Manchester ×" at bounding box center [642, 287] width 428 height 52
click at [472, 439] on span "Advanced" at bounding box center [502, 450] width 77 height 24
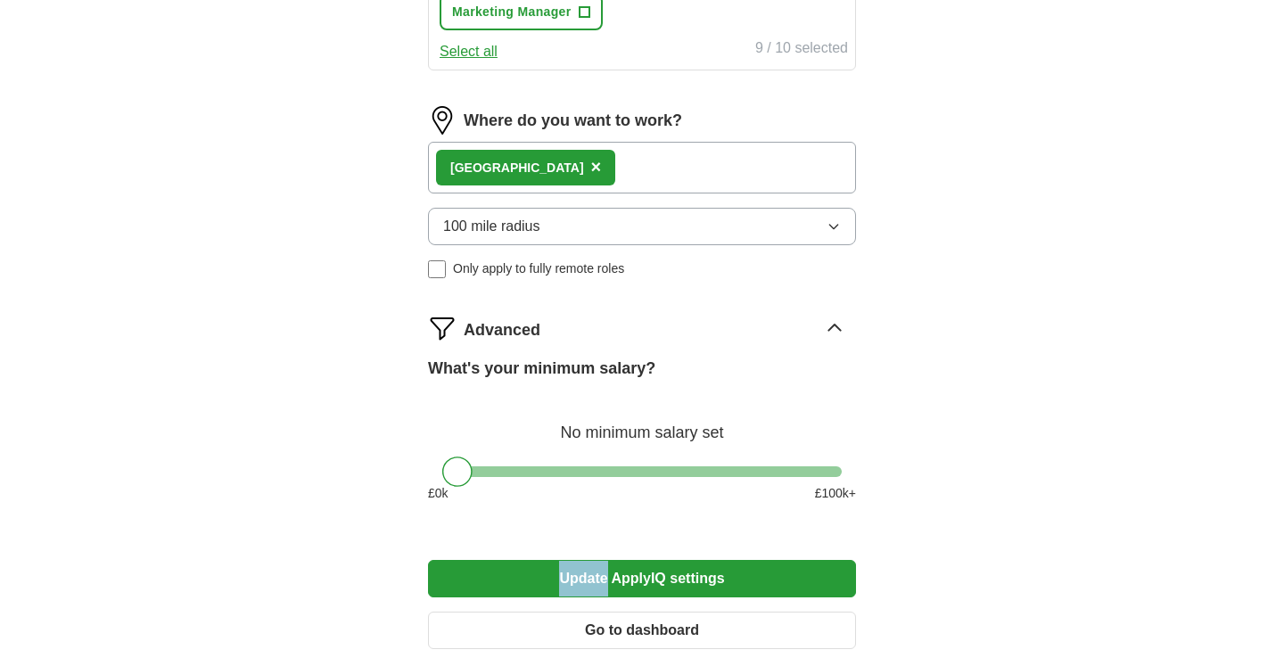
scroll to position [1195, 0]
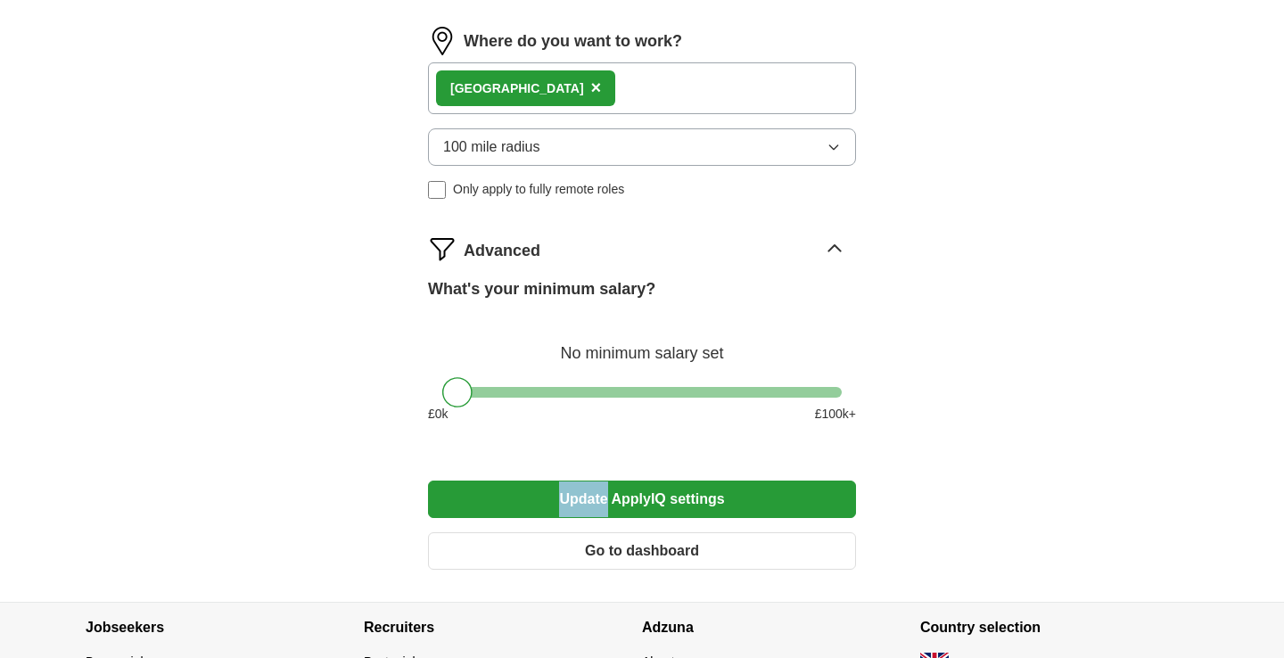
click at [495, 563] on button "Go to dashboard" at bounding box center [642, 550] width 428 height 37
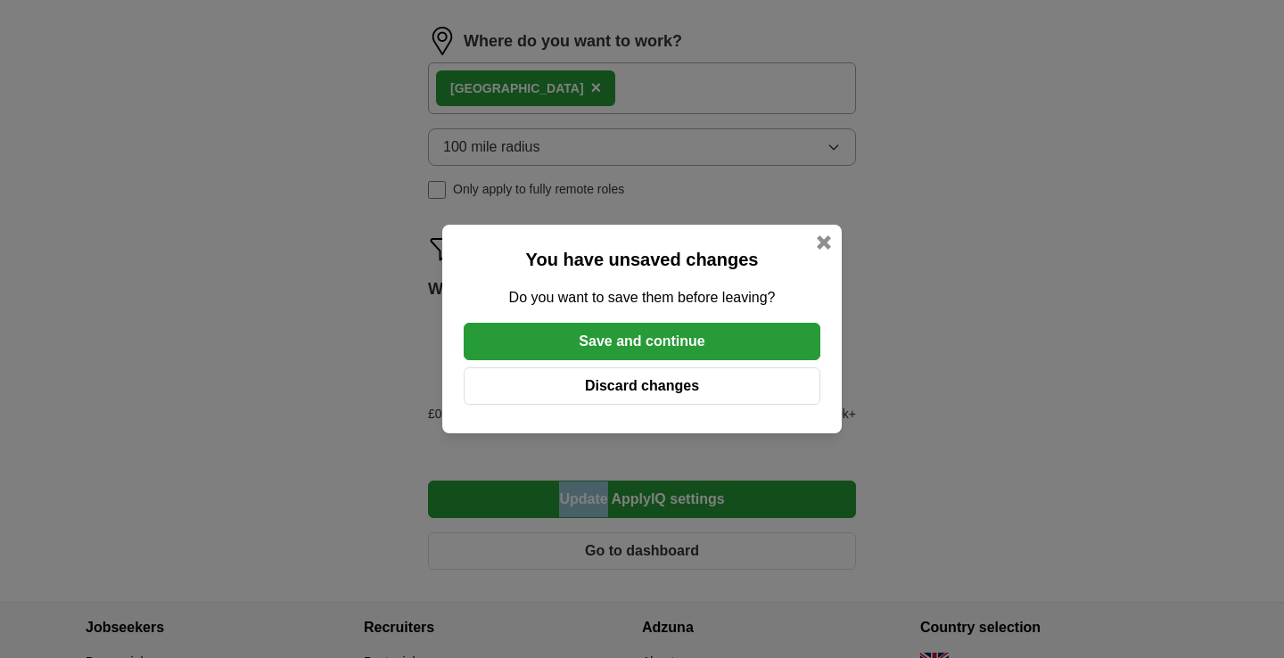
click at [628, 340] on button "Save and continue" at bounding box center [642, 341] width 357 height 37
